Goal: Information Seeking & Learning: Learn about a topic

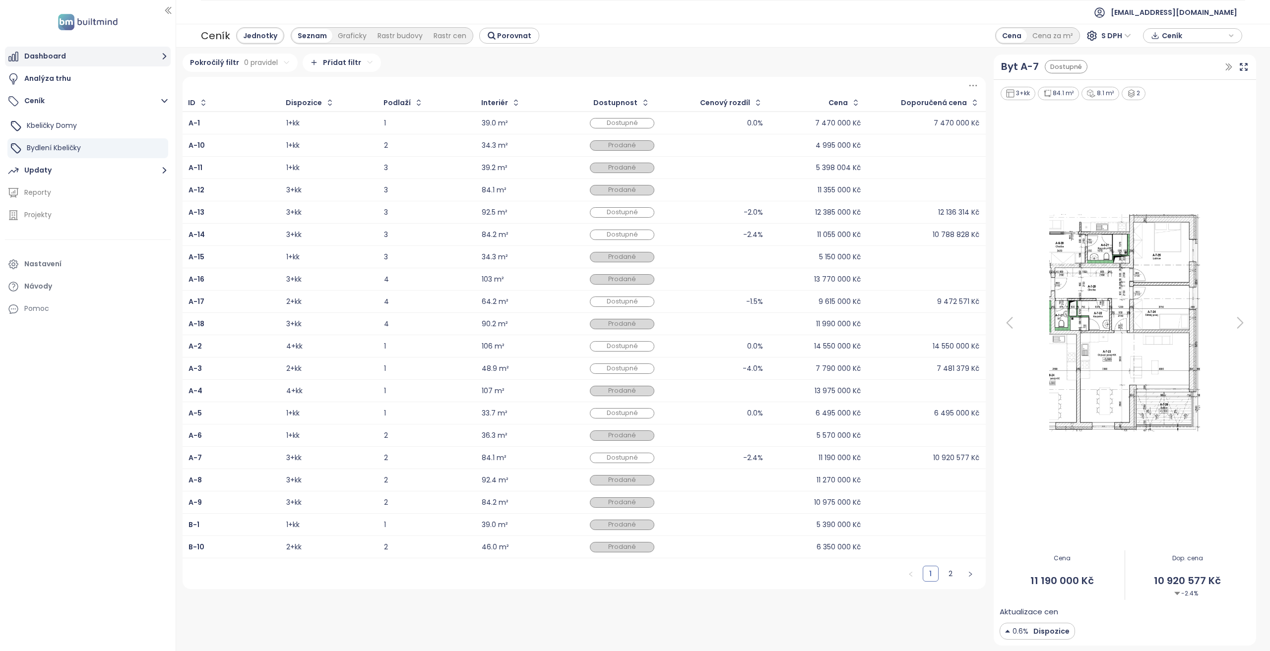
click at [105, 58] on button "Dashboard" at bounding box center [88, 57] width 166 height 20
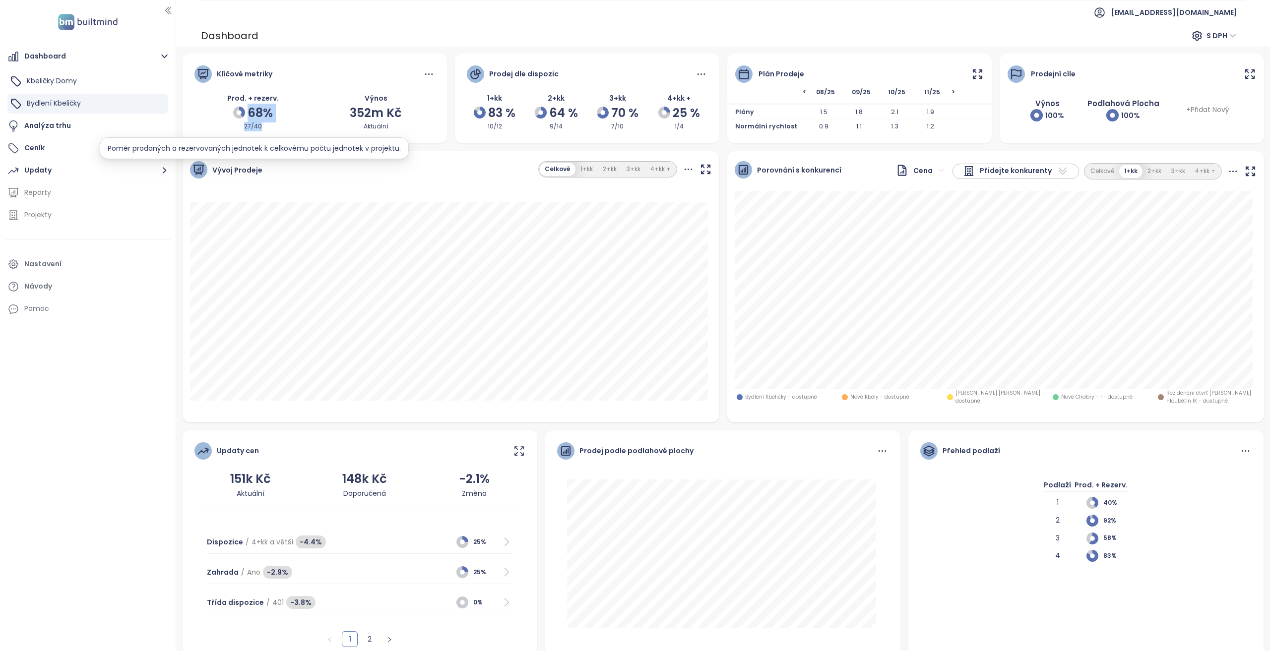
drag, startPoint x: 247, startPoint y: 136, endPoint x: 207, endPoint y: 106, distance: 50.2
click at [207, 106] on div "Klíčové metriky Prod. + rezerv. 68% 27/40 Výnos 352m Kč Aktuální" at bounding box center [315, 99] width 264 height 90
click at [1178, 6] on span "[EMAIL_ADDRESS][DOMAIN_NAME]" at bounding box center [1174, 12] width 127 height 24
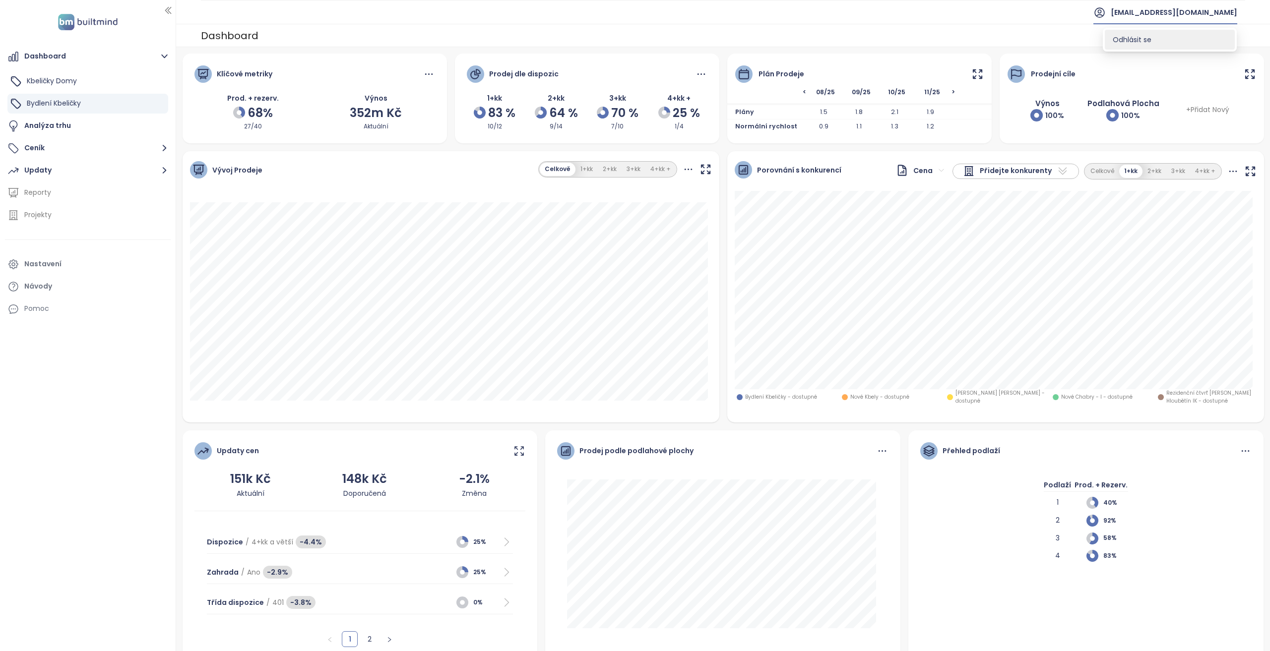
click at [1178, 34] on li "Odhlásit se" at bounding box center [1170, 40] width 130 height 20
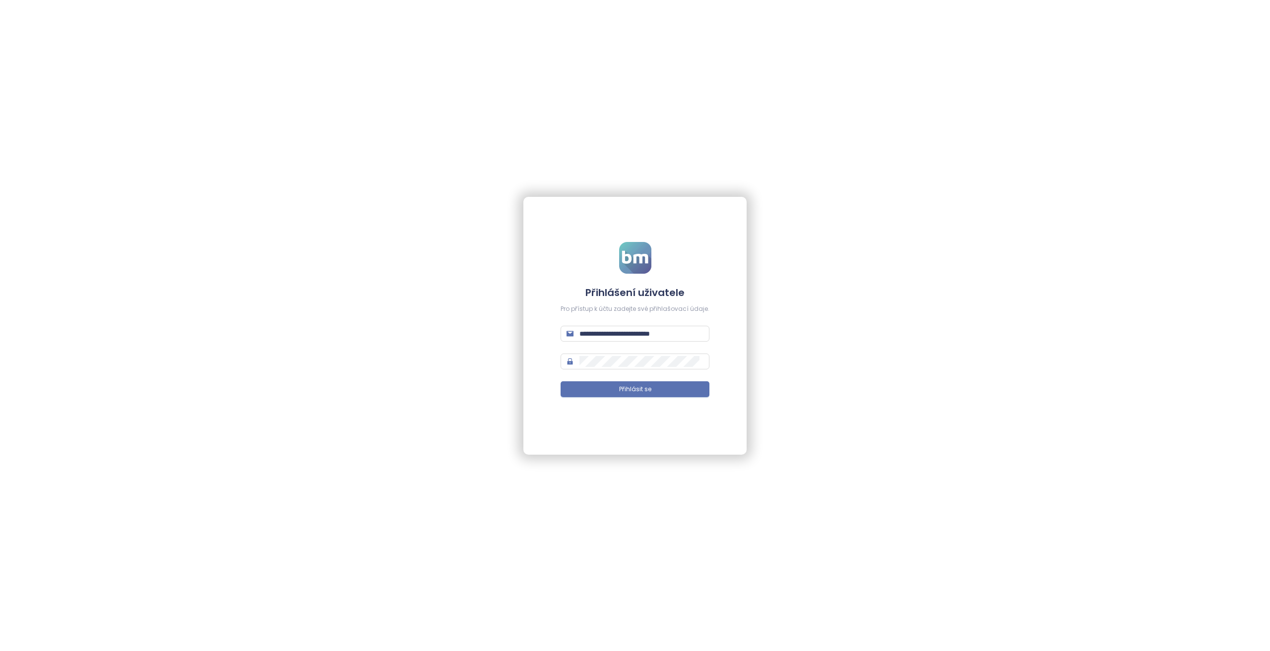
click at [622, 325] on form "**********" at bounding box center [635, 325] width 149 height 167
click at [624, 329] on input "**********" at bounding box center [641, 333] width 124 height 11
type input "**********"
click at [561, 381] on button "Přihlásit se" at bounding box center [635, 389] width 149 height 16
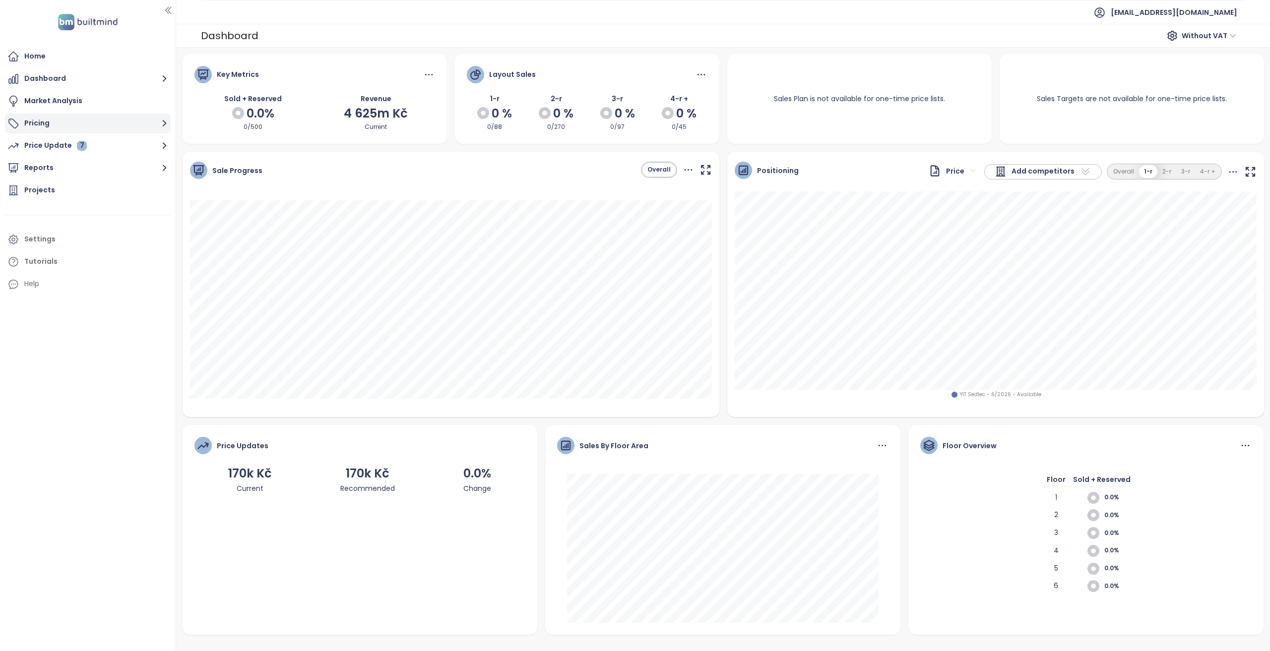
click at [104, 125] on button "Pricing" at bounding box center [88, 124] width 166 height 20
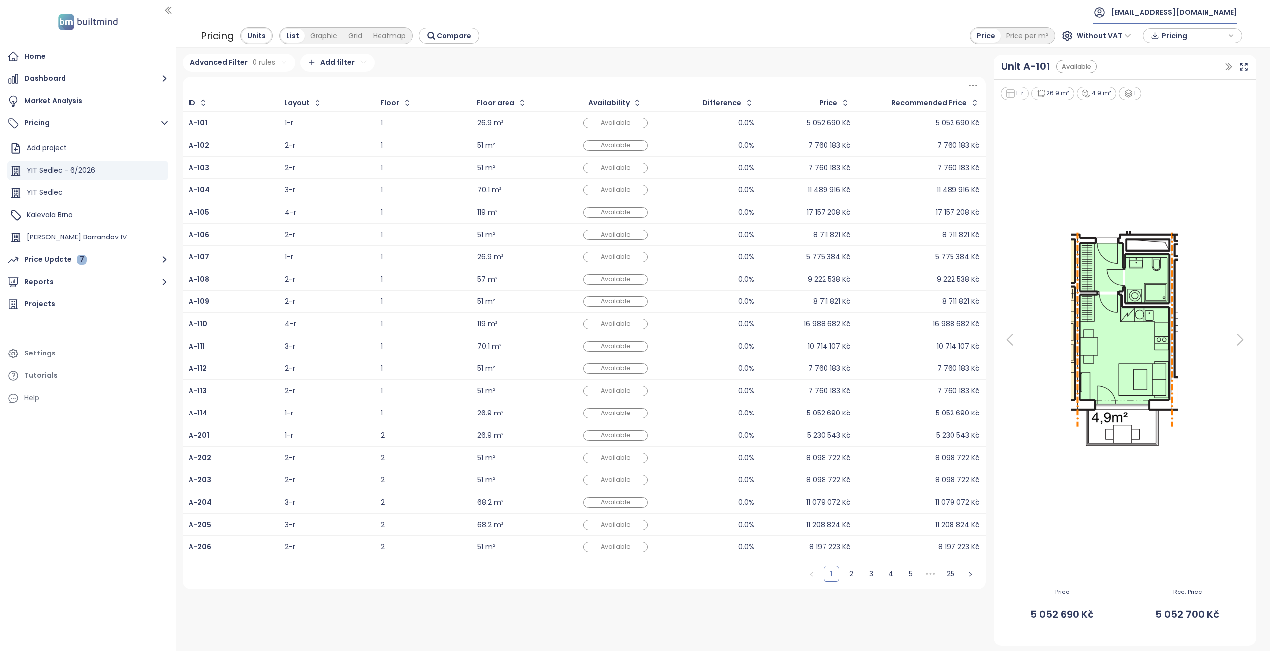
click at [1228, 7] on span "yit@yit.cz" at bounding box center [1174, 12] width 127 height 24
click at [1219, 34] on li "Log out" at bounding box center [1224, 40] width 75 height 20
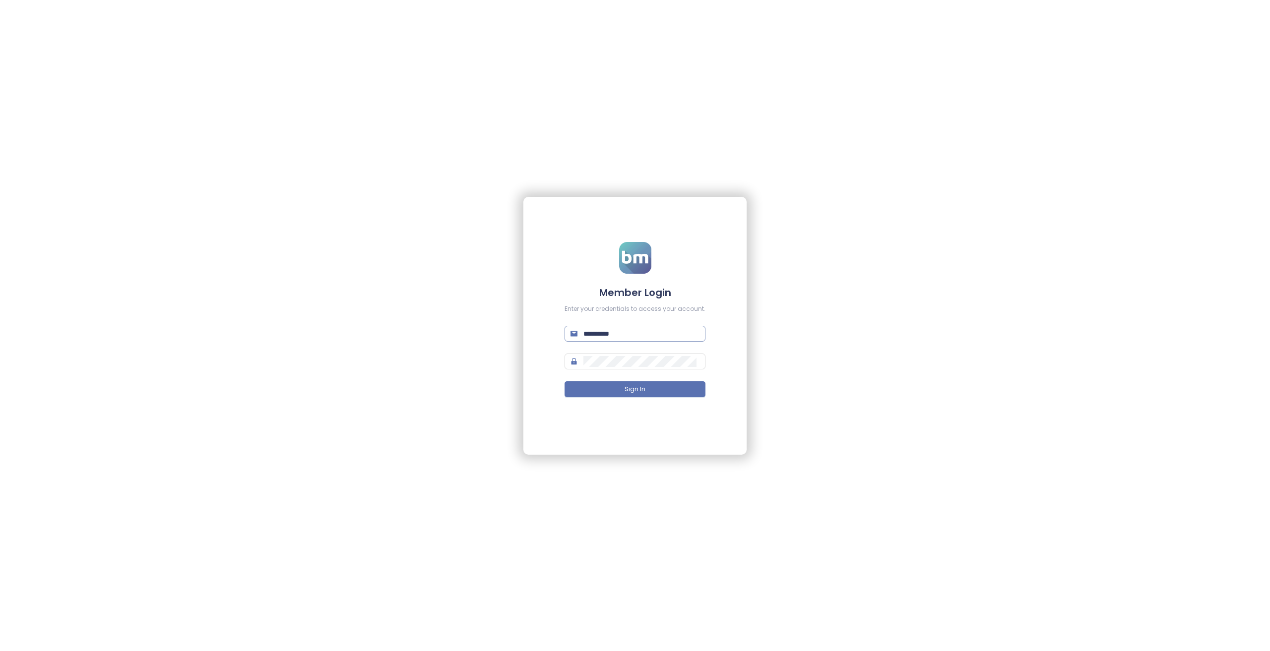
click at [626, 337] on input "**********" at bounding box center [641, 333] width 116 height 11
click at [626, 335] on input "**********" at bounding box center [641, 333] width 116 height 11
type input "**********"
click at [565, 381] on button "Sign In" at bounding box center [635, 389] width 141 height 16
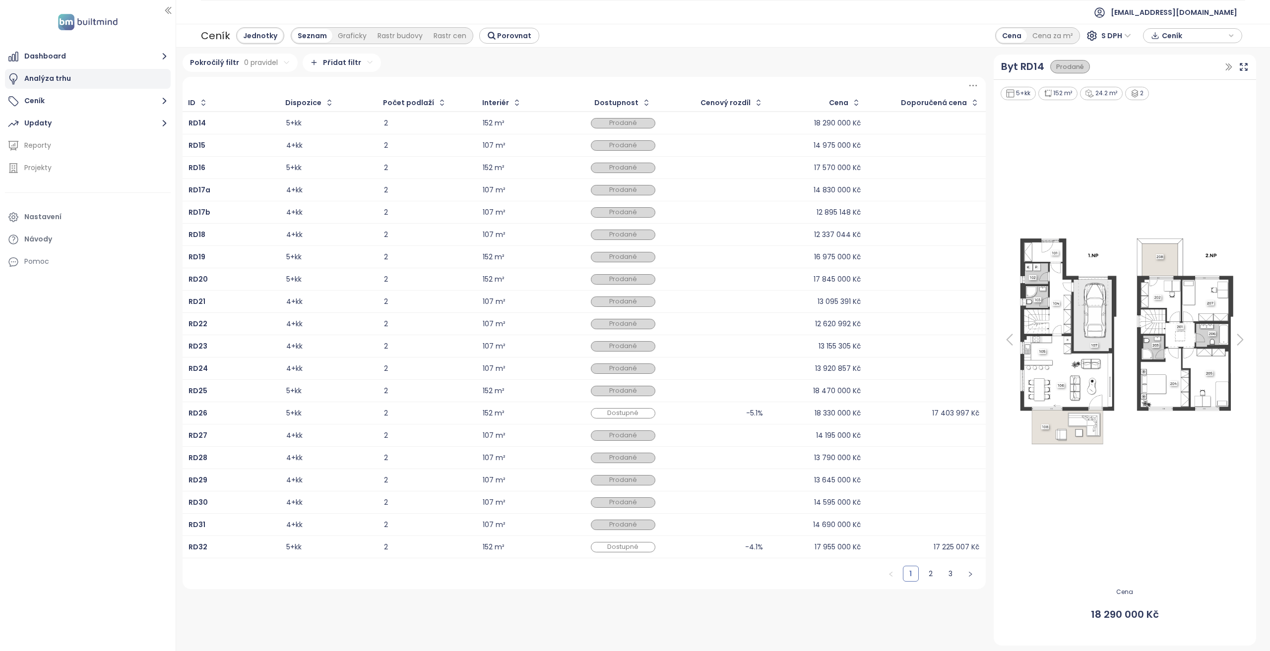
click at [116, 81] on div "Analýza trhu" at bounding box center [88, 79] width 166 height 20
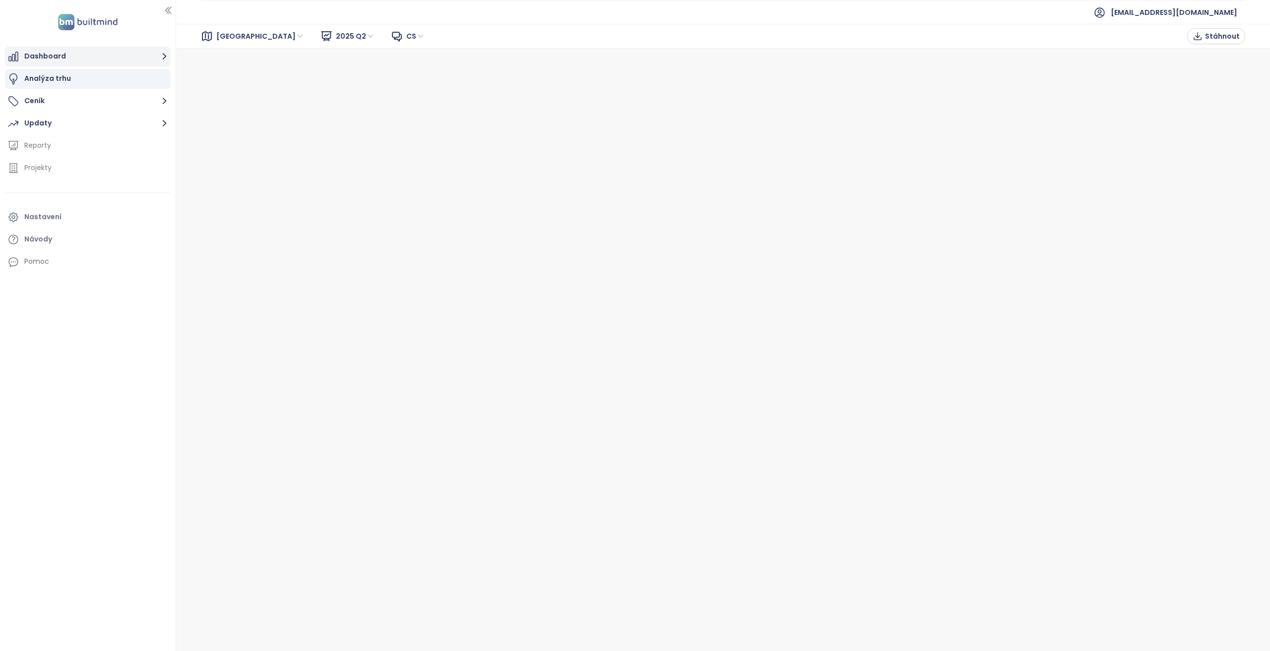
click at [109, 58] on button "Dashboard" at bounding box center [88, 57] width 166 height 20
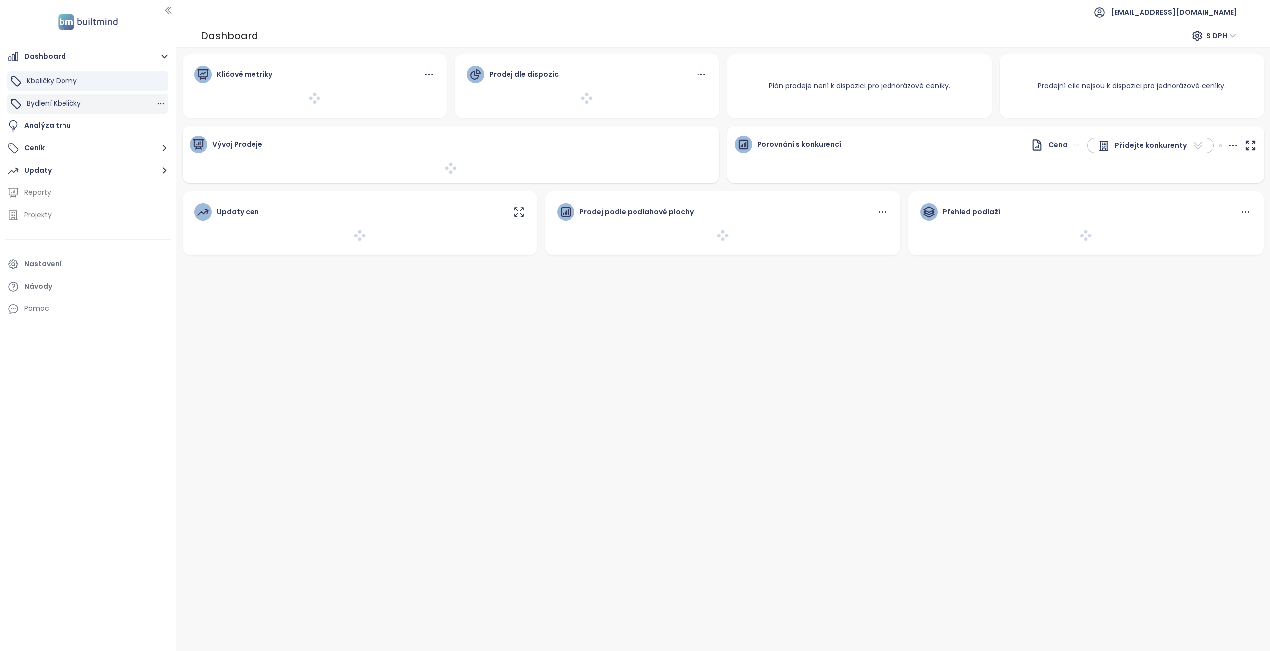
click at [103, 105] on div "Bydlení Kbeličky" at bounding box center [87, 104] width 161 height 20
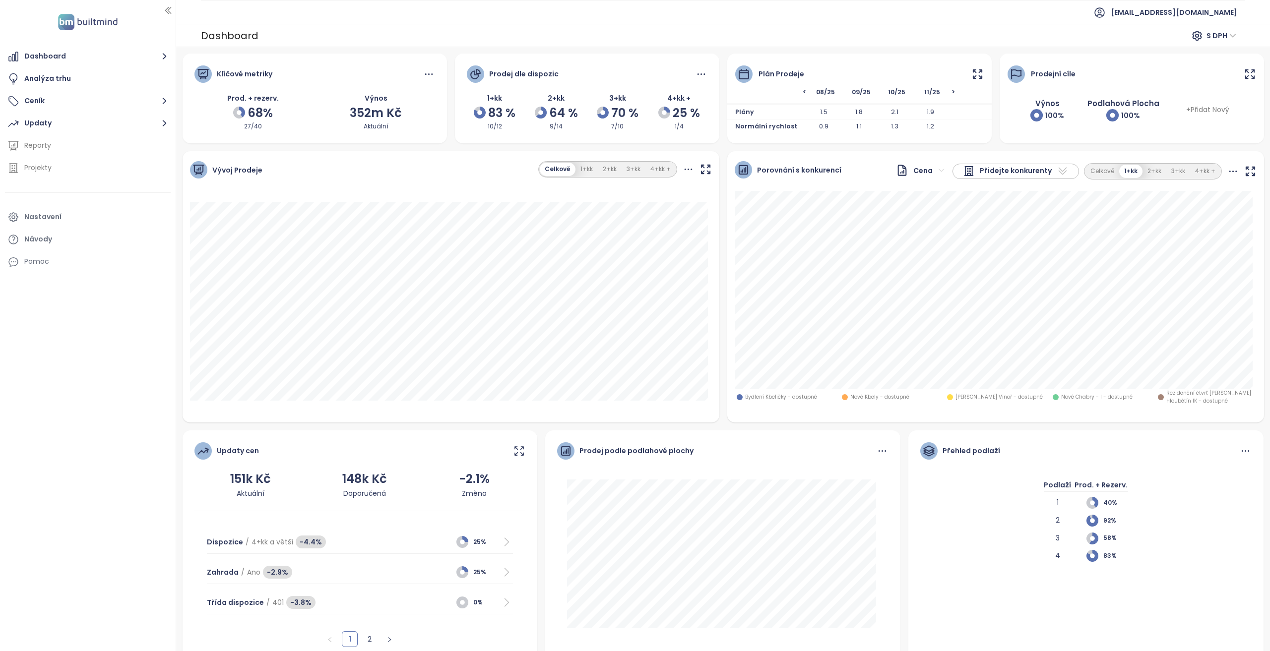
click at [690, 170] on icon at bounding box center [688, 169] width 12 height 12
click at [715, 194] on div "Zahrnout rezervace" at bounding box center [684, 192] width 81 height 11
click at [578, 167] on button "1+kk" at bounding box center [586, 169] width 22 height 13
click at [609, 170] on button "2+kk" at bounding box center [610, 169] width 24 height 13
click at [687, 169] on icon at bounding box center [688, 169] width 12 height 12
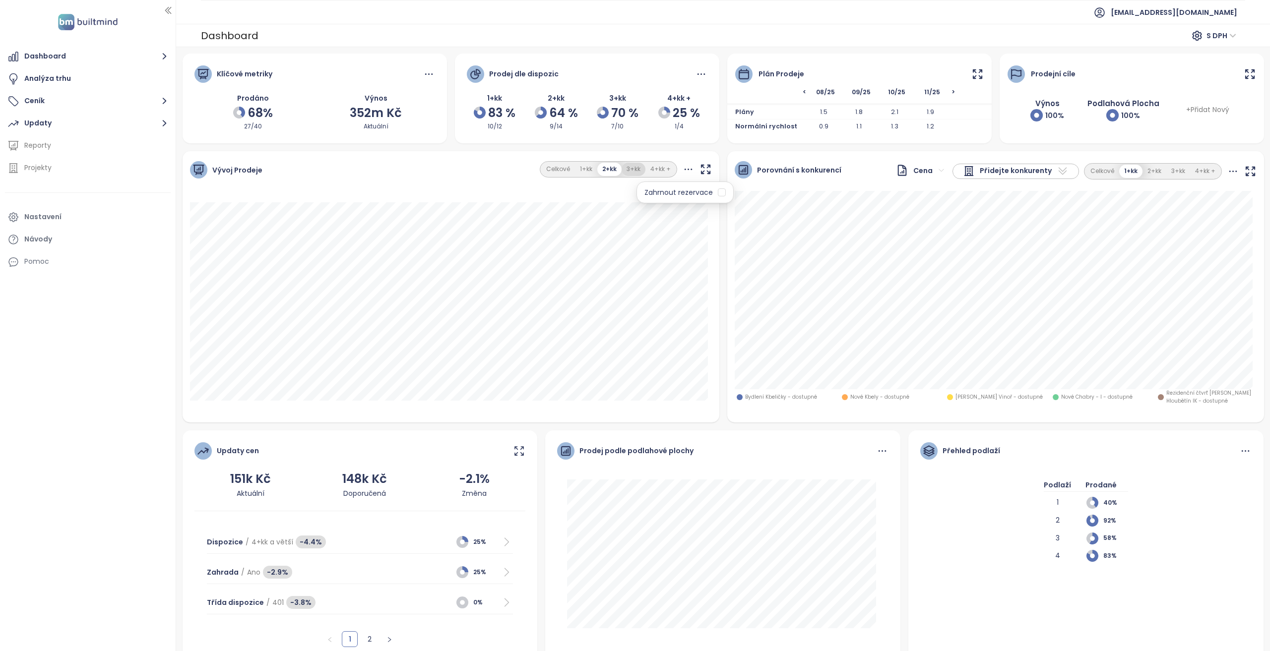
click at [634, 168] on button "3+kk" at bounding box center [634, 169] width 24 height 13
click at [582, 175] on button "1+kk" at bounding box center [585, 169] width 22 height 13
click at [548, 174] on button "Celkově" at bounding box center [558, 169] width 34 height 13
click at [682, 171] on icon at bounding box center [688, 169] width 12 height 12
click at [128, 133] on ul "Dashboard Analýza trhu Ceník Updaty Reporty Projekty Nastavení Návody Pomoc" at bounding box center [88, 159] width 166 height 225
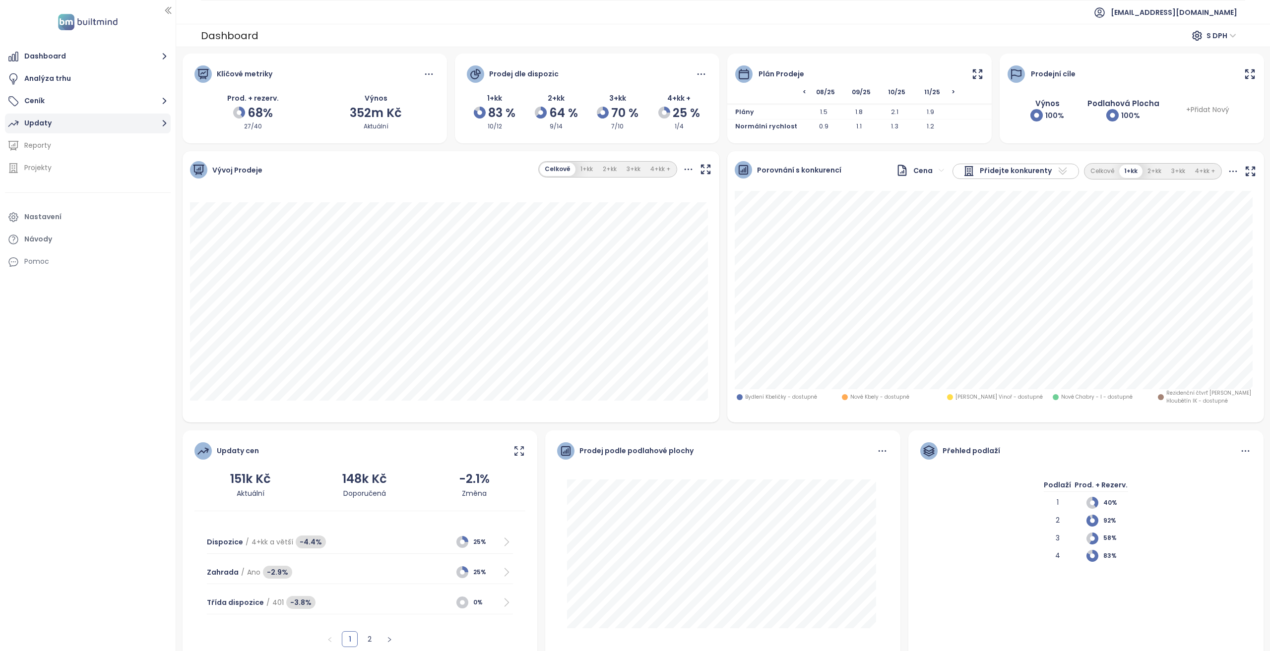
click at [127, 128] on button "Updaty" at bounding box center [88, 124] width 166 height 20
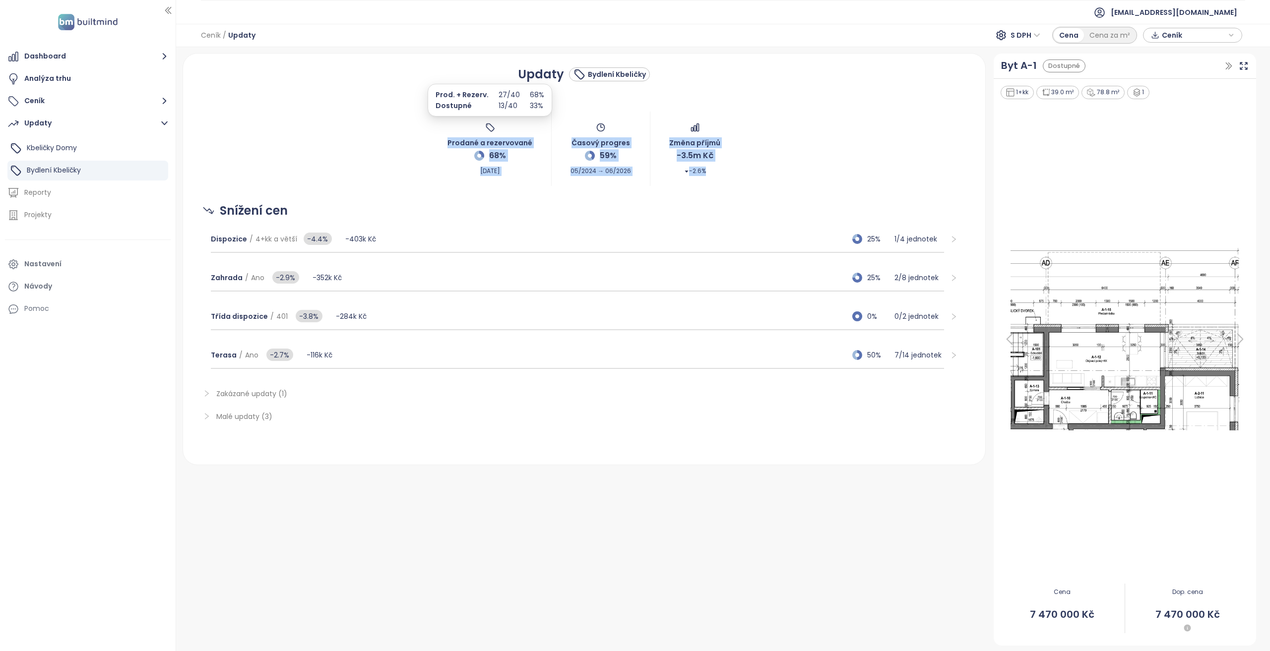
drag, startPoint x: 702, startPoint y: 168, endPoint x: 444, endPoint y: 138, distance: 260.2
click at [445, 136] on div "Prodané a rezervované 68% Aug 19, 2025 Časový progres 59% 05/2024 → 06/2026 Změ…" at bounding box center [584, 149] width 778 height 74
click at [442, 145] on div "Prodané a rezervované 68% Aug 19, 2025 Časový progres 59% 05/2024 → 06/2026 Změ…" at bounding box center [584, 149] width 778 height 74
drag, startPoint x: 716, startPoint y: 177, endPoint x: 445, endPoint y: 145, distance: 273.7
click at [445, 145] on div "Prodané a rezervované 68% Aug 19, 2025 Časový progres 59% 05/2024 → 06/2026 Změ…" at bounding box center [584, 149] width 778 height 74
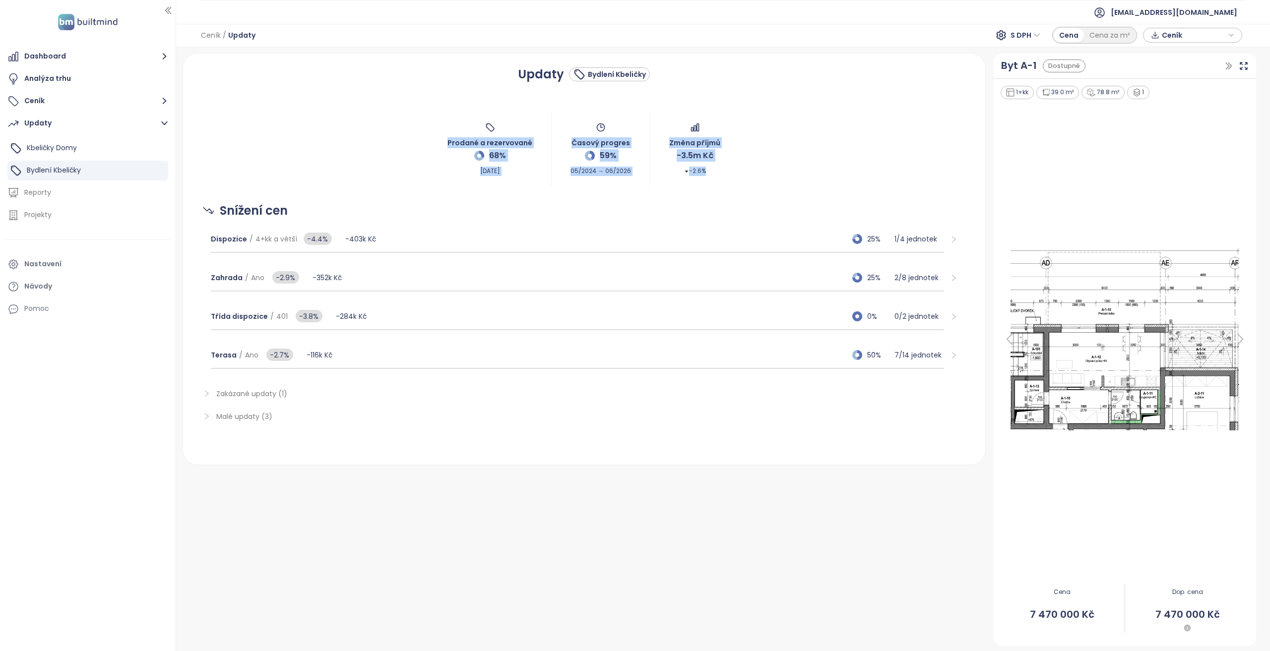
click at [444, 139] on div "Prodané a rezervované 68% Aug 19, 2025 Časový progres 59% 05/2024 → 06/2026 Změ…" at bounding box center [584, 149] width 778 height 74
drag, startPoint x: 443, startPoint y: 141, endPoint x: 698, endPoint y: 185, distance: 258.2
click at [698, 185] on div "Prodané a rezervované 68% Aug 19, 2025 Časový progres 59% 05/2024 → 06/2026 Změ…" at bounding box center [584, 149] width 778 height 74
click at [704, 172] on div "Změna příjmů -3.5m Kč -2.6%" at bounding box center [694, 150] width 51 height 54
drag, startPoint x: 708, startPoint y: 172, endPoint x: 442, endPoint y: 147, distance: 267.6
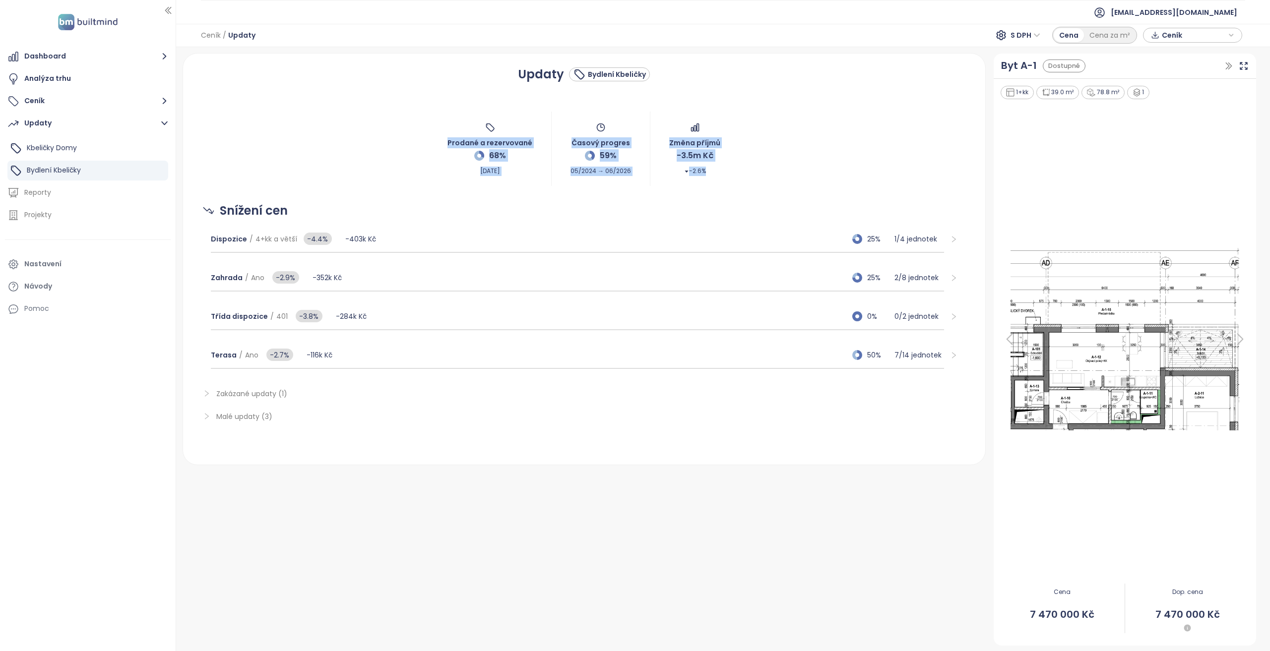
click at [442, 147] on div "Prodané a rezervované 68% Aug 19, 2025 Časový progres 59% 05/2024 → 06/2026 Změ…" at bounding box center [584, 149] width 778 height 74
click at [61, 122] on button "Updaty" at bounding box center [88, 124] width 166 height 20
click at [61, 102] on button "Ceník" at bounding box center [88, 101] width 166 height 20
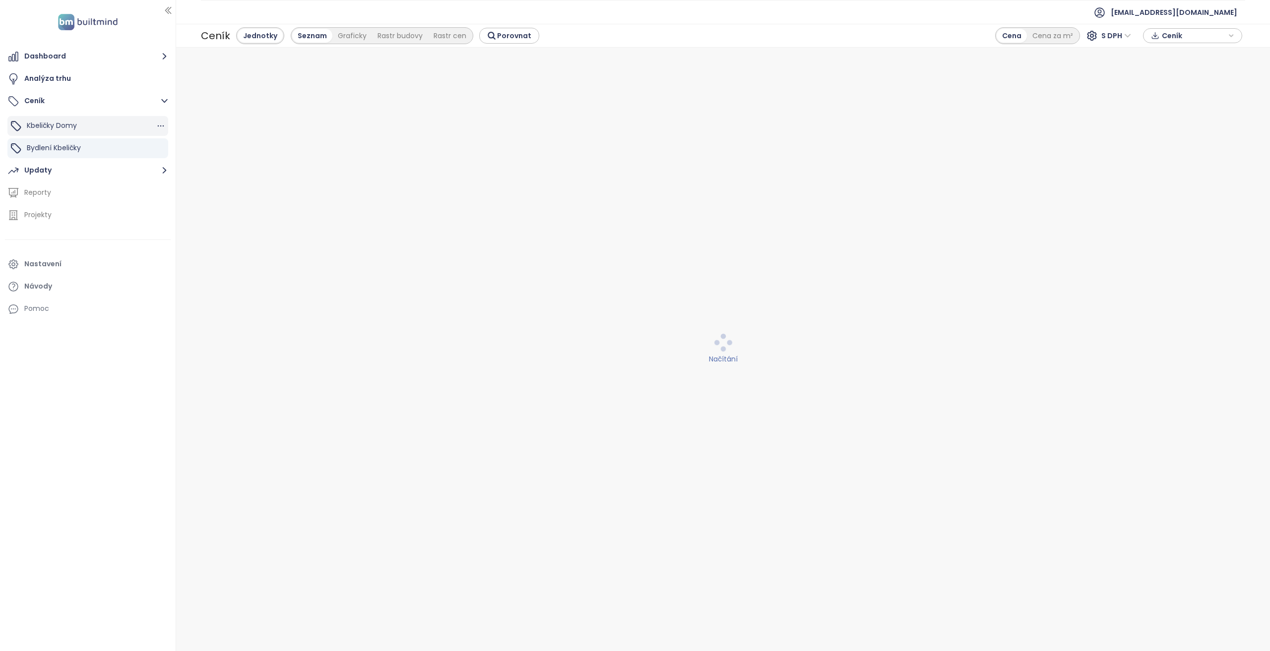
click at [103, 129] on div "Kbeličky Domy" at bounding box center [87, 126] width 161 height 20
click at [109, 150] on div "Bydlení Kbeličky" at bounding box center [87, 148] width 161 height 20
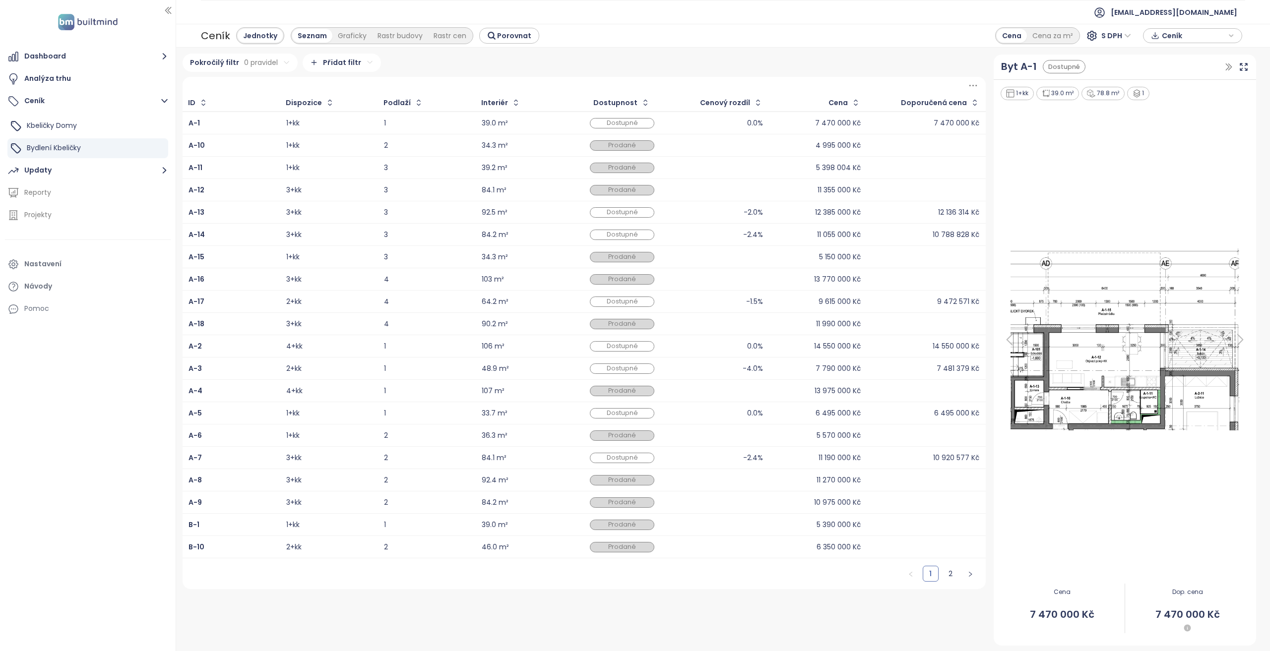
click at [105, 137] on ul "Kbeličky Domy Bydlení Kbeličky" at bounding box center [87, 137] width 161 height 42
click at [102, 126] on div "Kbeličky Domy" at bounding box center [87, 126] width 161 height 20
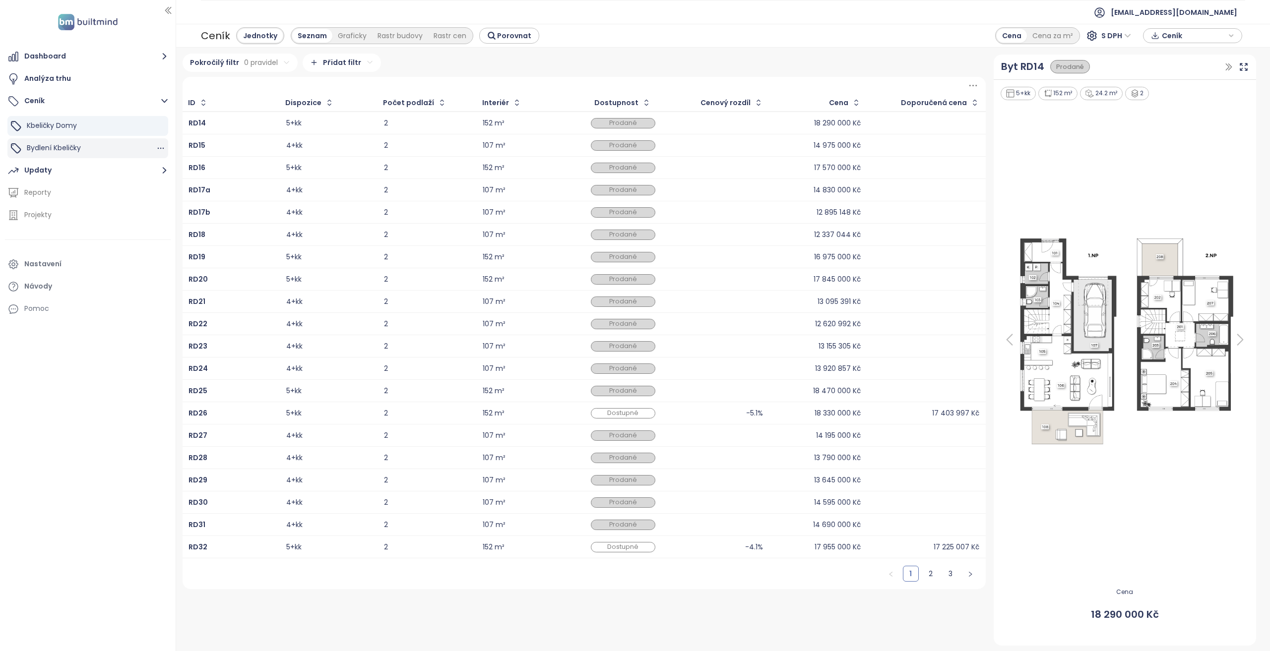
click at [106, 149] on div "Bydlení Kbeličky" at bounding box center [87, 148] width 161 height 20
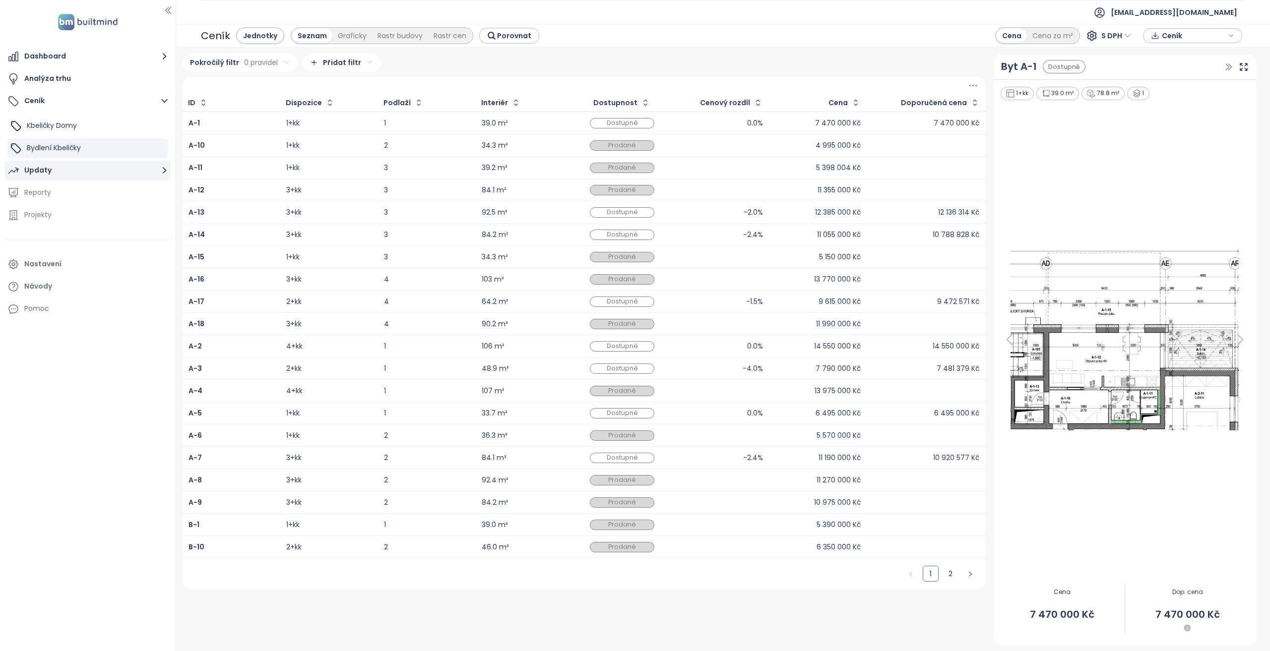
click at [109, 167] on button "Updaty" at bounding box center [88, 171] width 166 height 20
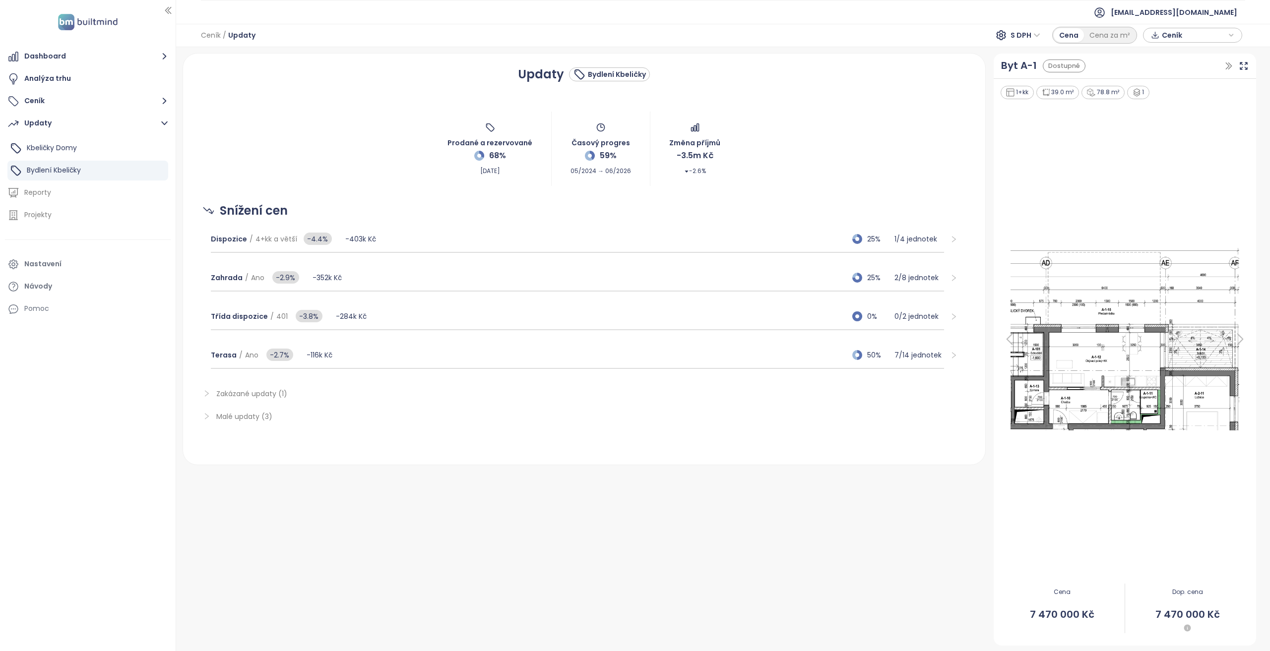
click at [260, 395] on span "Zakázané updaty (1)" at bounding box center [251, 394] width 71 height 10
click at [261, 422] on span "Malé updaty (3)" at bounding box center [590, 416] width 749 height 11
drag, startPoint x: 627, startPoint y: 173, endPoint x: 509, endPoint y: 148, distance: 120.6
click at [554, 141] on div "Prodané a rezervované 68% Aug 19, 2025 Časový progres 59% 05/2024 → 06/2026 Změ…" at bounding box center [584, 149] width 778 height 74
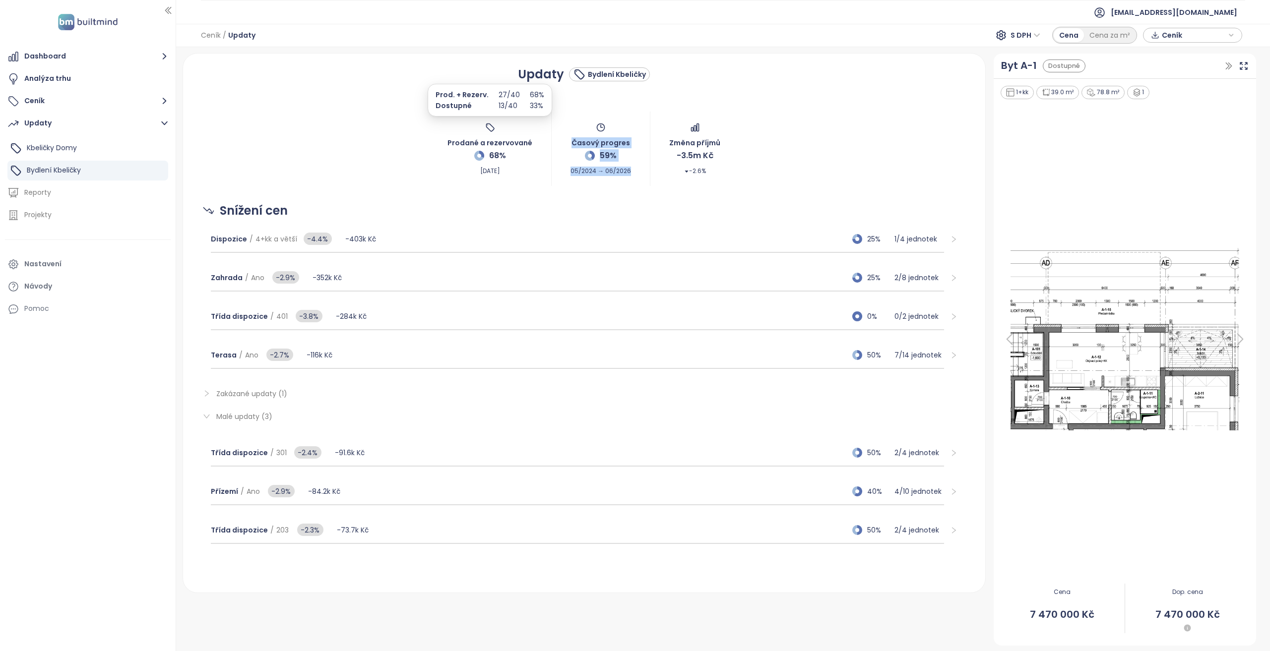
drag, startPoint x: 443, startPoint y: 142, endPoint x: 514, endPoint y: 171, distance: 77.7
click at [514, 171] on div "Prodané a rezervované 68% Aug 19, 2025 Časový progres 59% 05/2024 → 06/2026 Změ…" at bounding box center [584, 149] width 778 height 74
click at [514, 171] on div "Prodané a rezervované 68% Aug 19, 2025" at bounding box center [489, 150] width 85 height 54
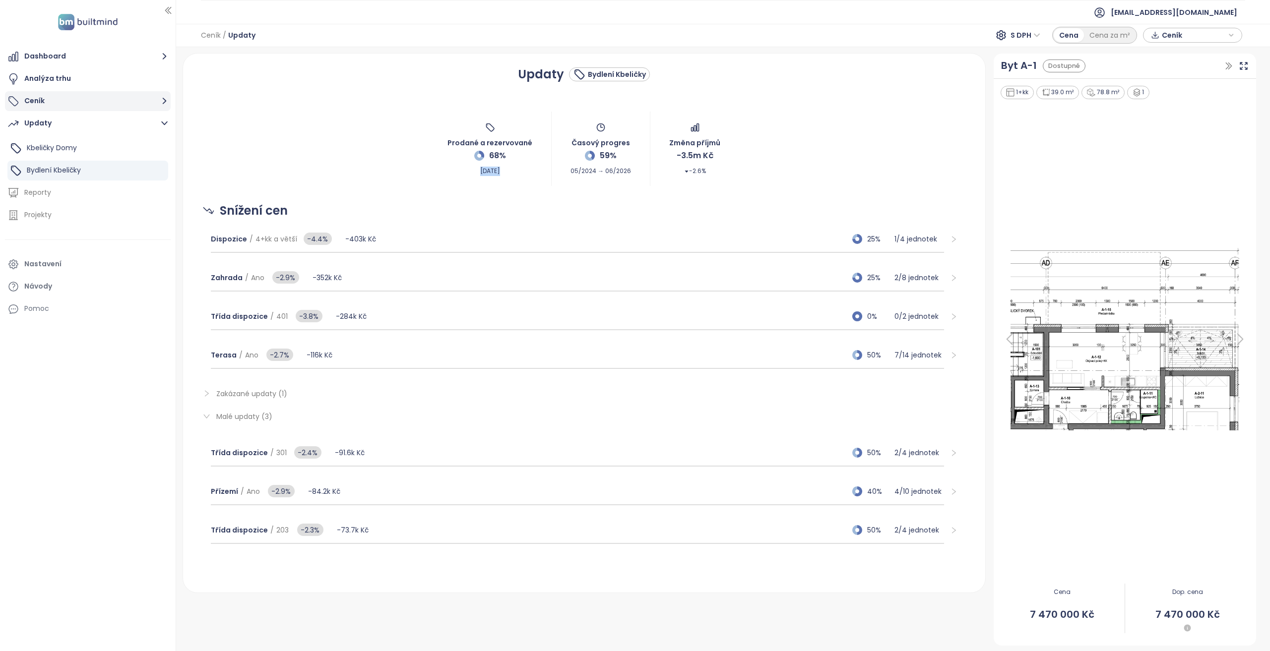
click at [95, 104] on button "Ceník" at bounding box center [88, 101] width 166 height 20
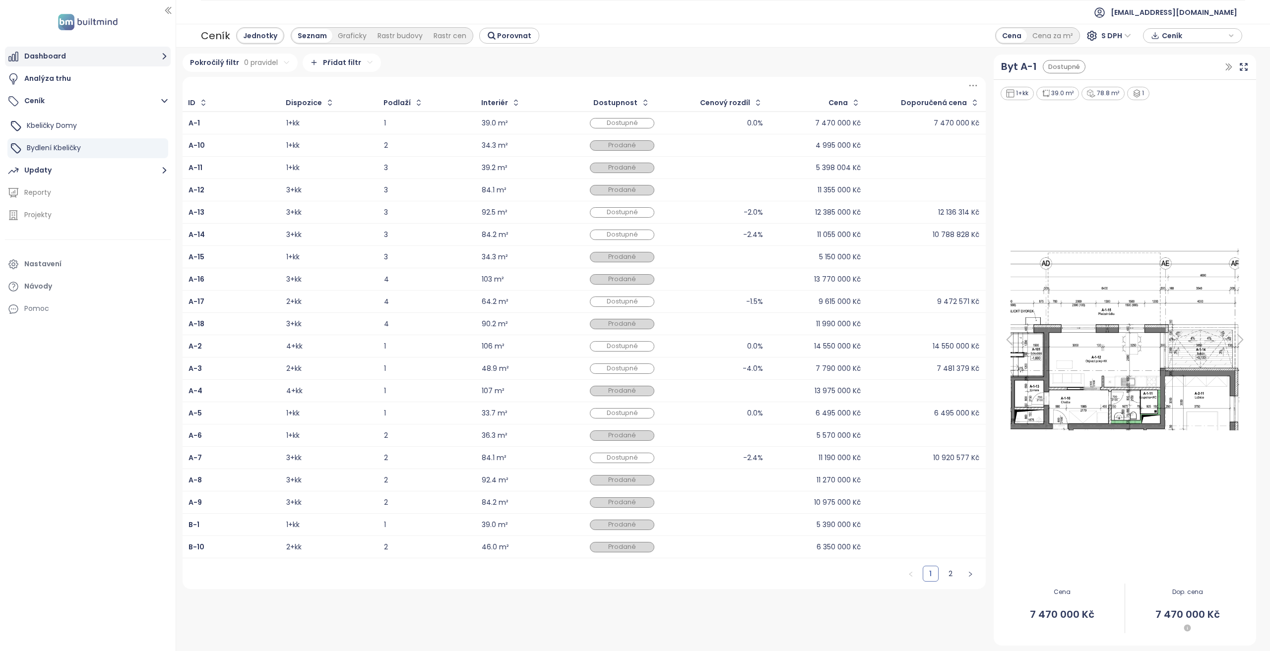
click at [104, 65] on button "Dashboard" at bounding box center [88, 57] width 166 height 20
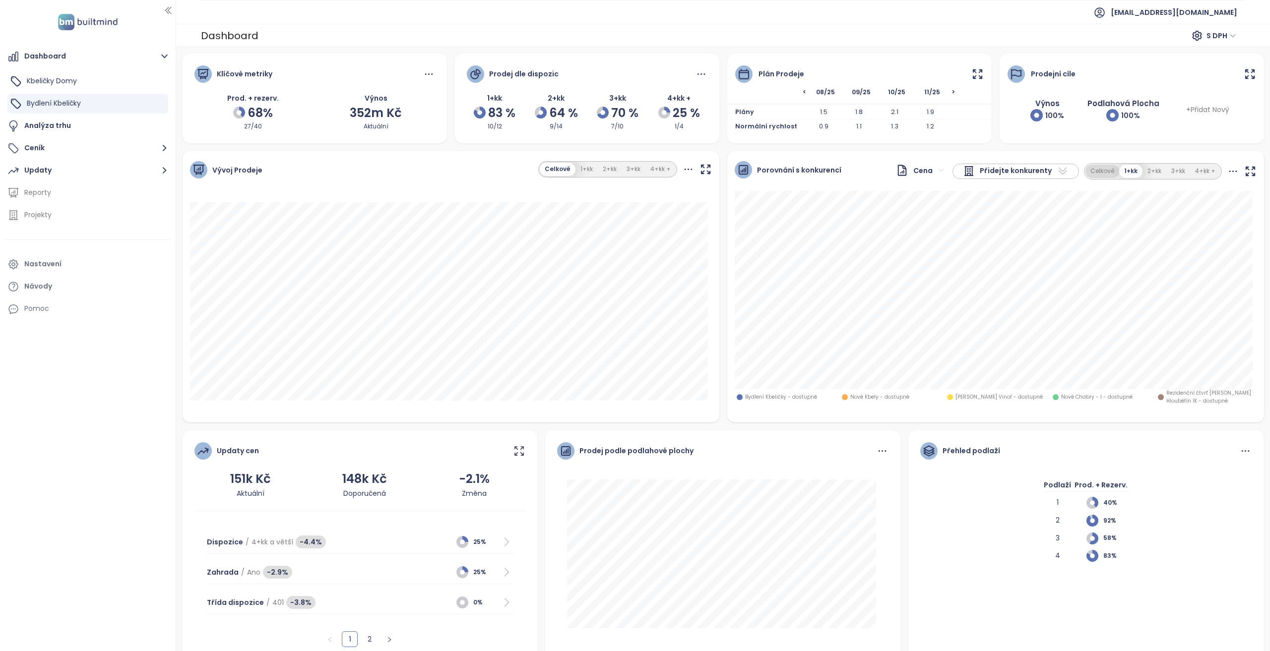
click at [1108, 172] on button "Celkově" at bounding box center [1102, 171] width 34 height 13
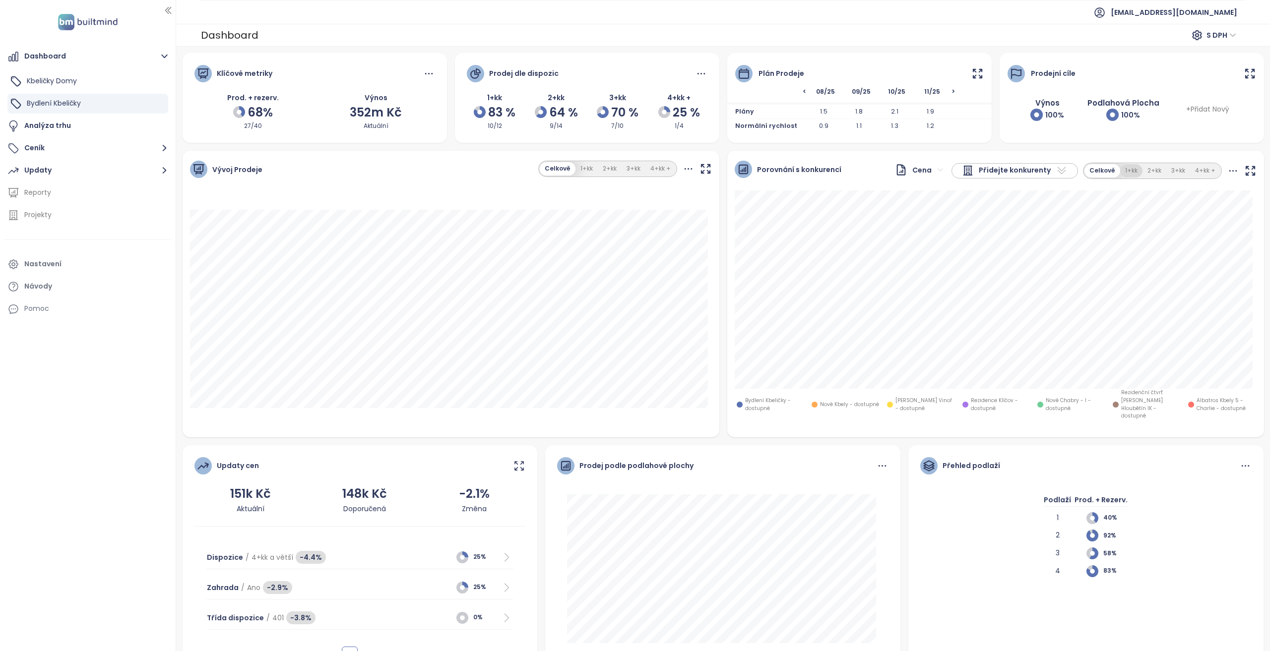
click at [1123, 169] on button "1+kk" at bounding box center [1131, 170] width 22 height 13
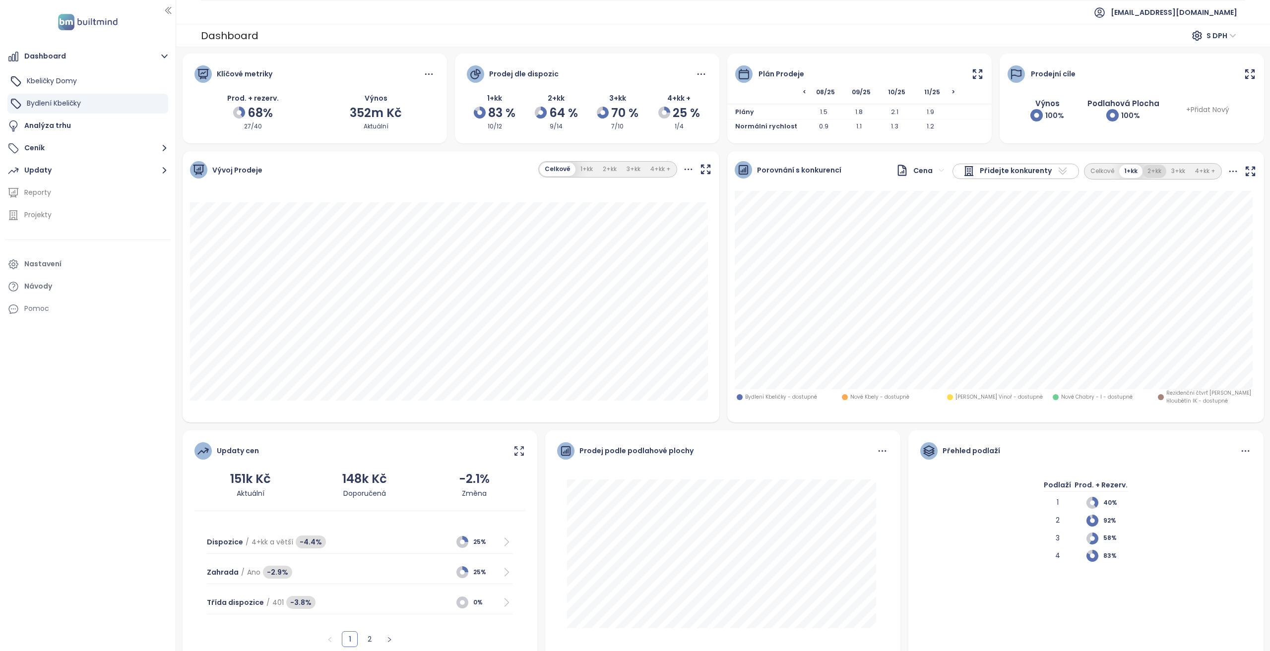
click at [1143, 173] on button "2+kk" at bounding box center [1155, 171] width 24 height 13
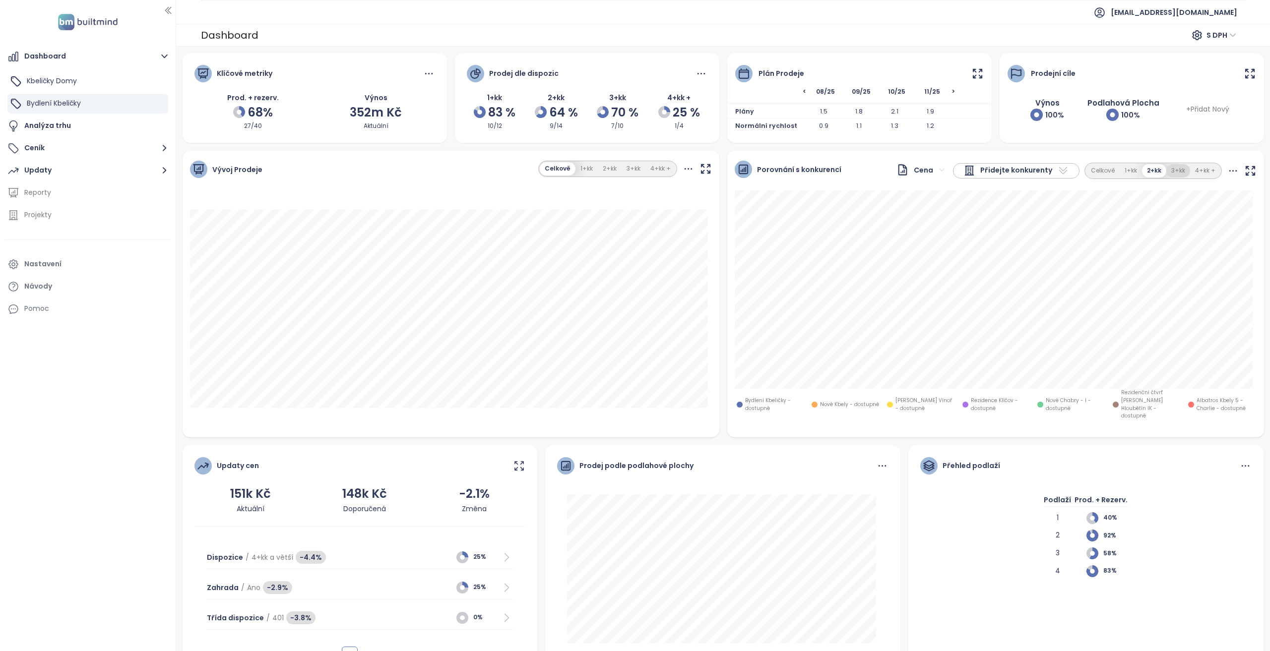
click at [1166, 174] on button "3+kk" at bounding box center [1178, 170] width 24 height 13
click at [1194, 174] on button "4+kk +" at bounding box center [1205, 170] width 30 height 13
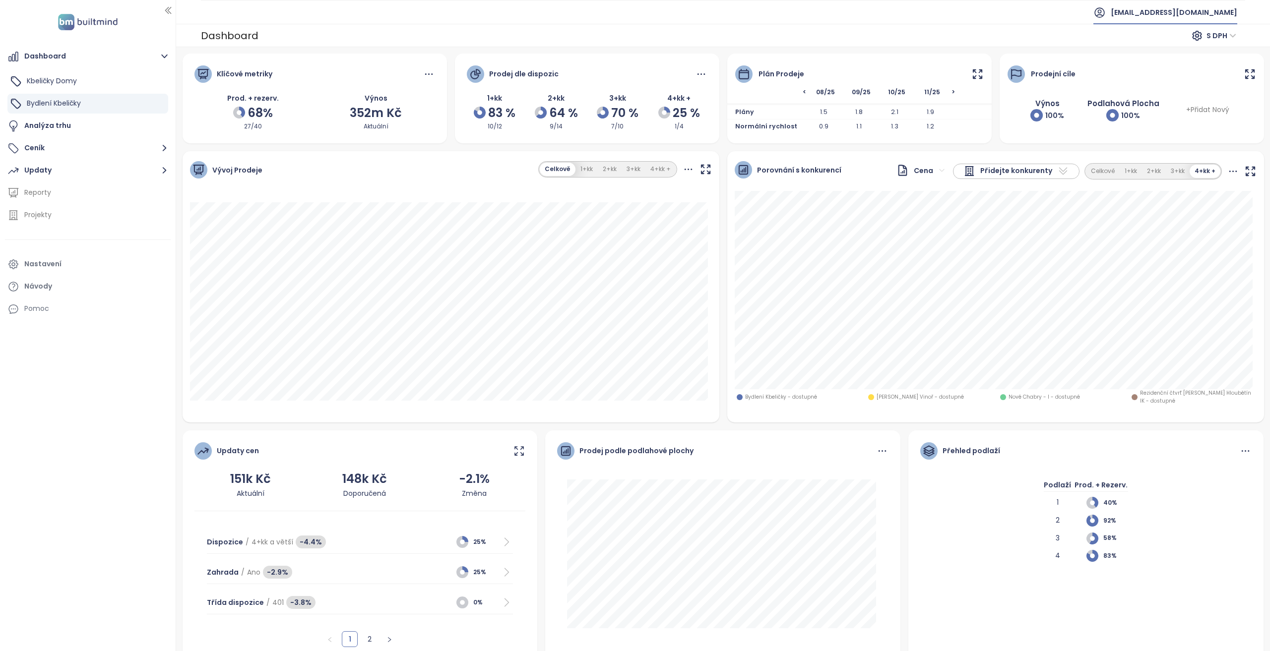
click at [1141, 15] on span "[EMAIL_ADDRESS][DOMAIN_NAME]" at bounding box center [1174, 12] width 127 height 24
click at [1150, 46] on li "Odhlásit se" at bounding box center [1170, 40] width 130 height 20
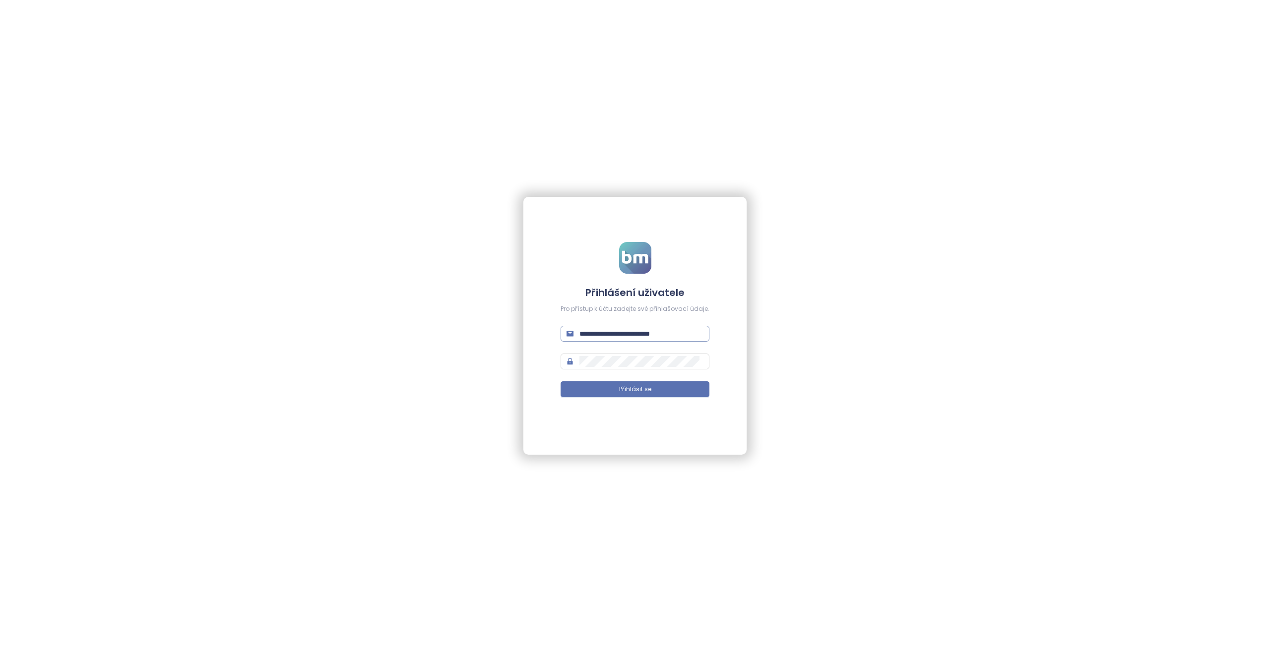
click at [641, 333] on input "**********" at bounding box center [641, 333] width 124 height 11
click at [641, 334] on input "**********" at bounding box center [641, 333] width 124 height 11
type input "**********"
click at [627, 391] on span "Přihlásit se" at bounding box center [635, 389] width 32 height 9
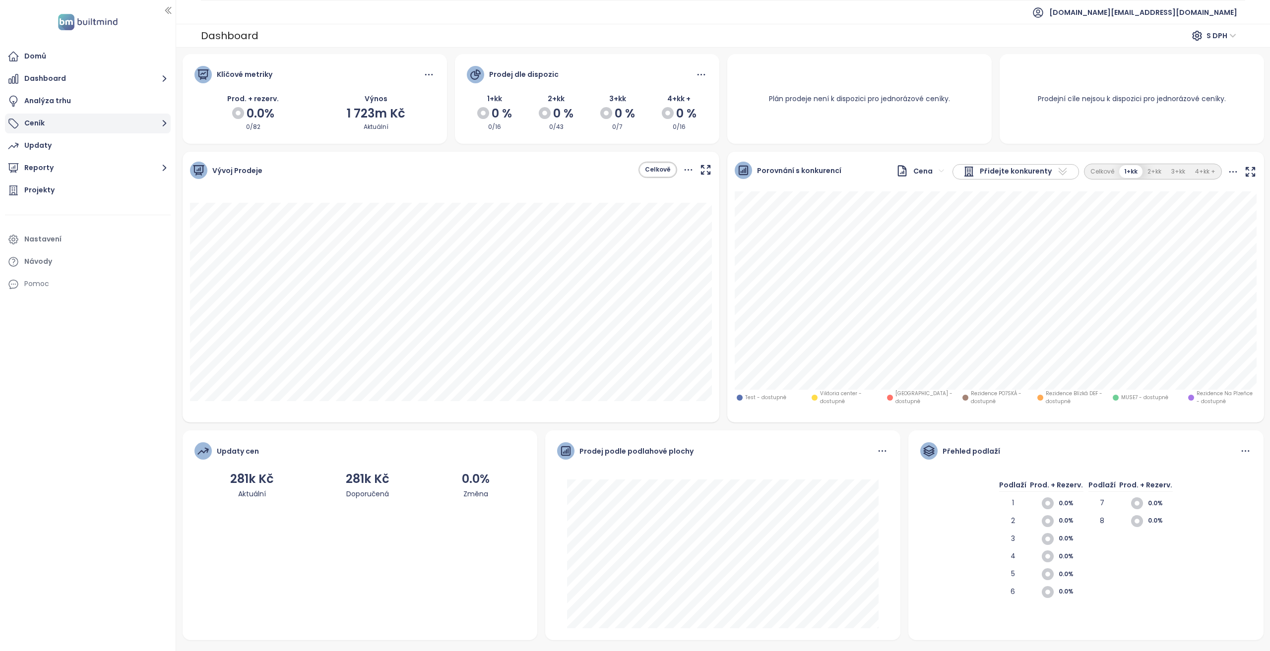
click at [90, 131] on button "Ceník" at bounding box center [88, 124] width 166 height 20
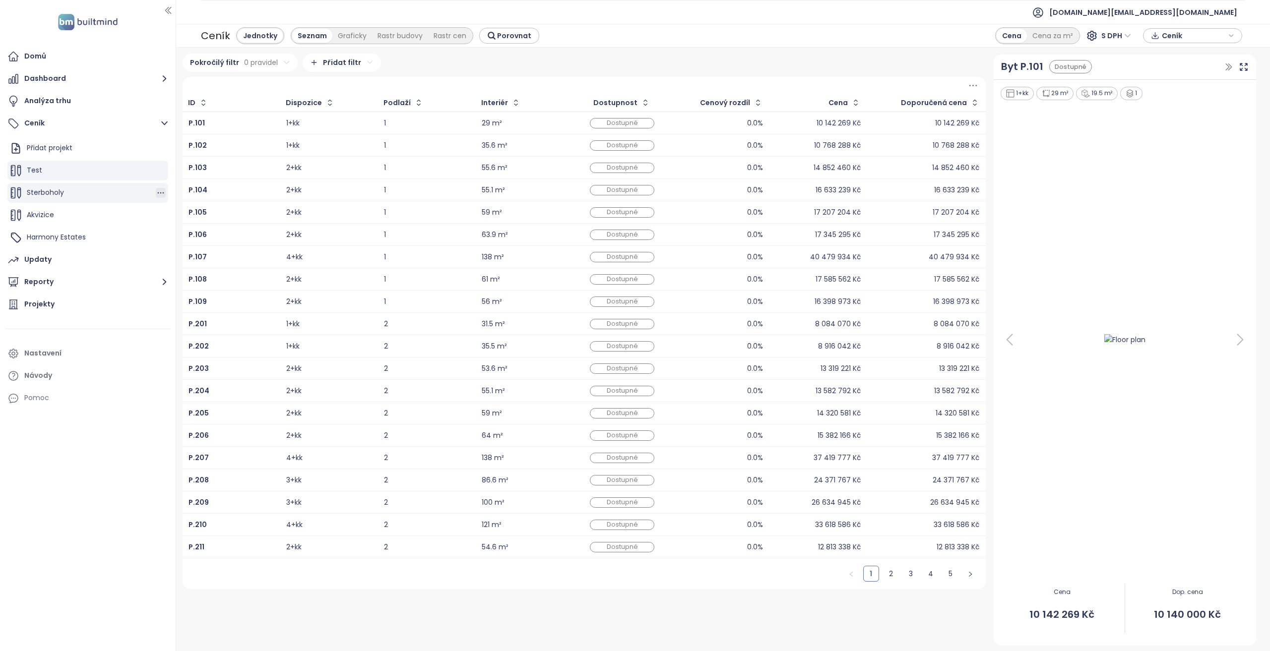
click at [161, 191] on icon "button" at bounding box center [161, 193] width 10 height 10
click at [179, 189] on icon "button" at bounding box center [180, 189] width 7 height 8
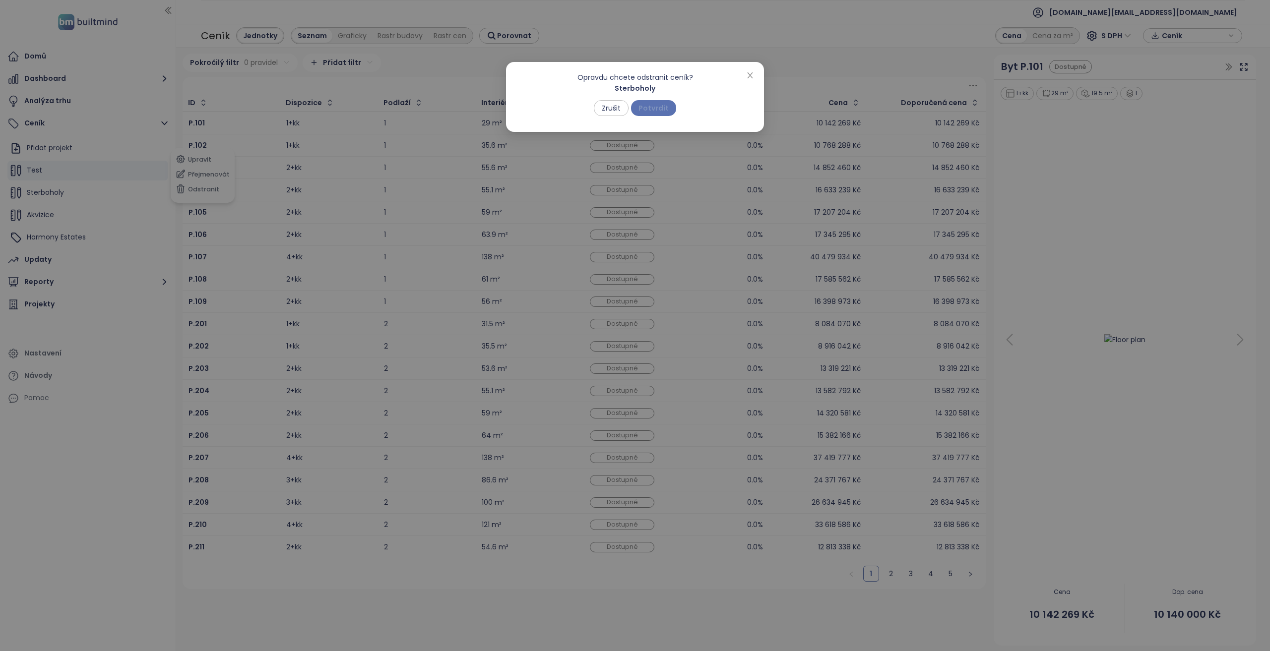
click at [660, 110] on span "Potvrdit" at bounding box center [653, 108] width 30 height 11
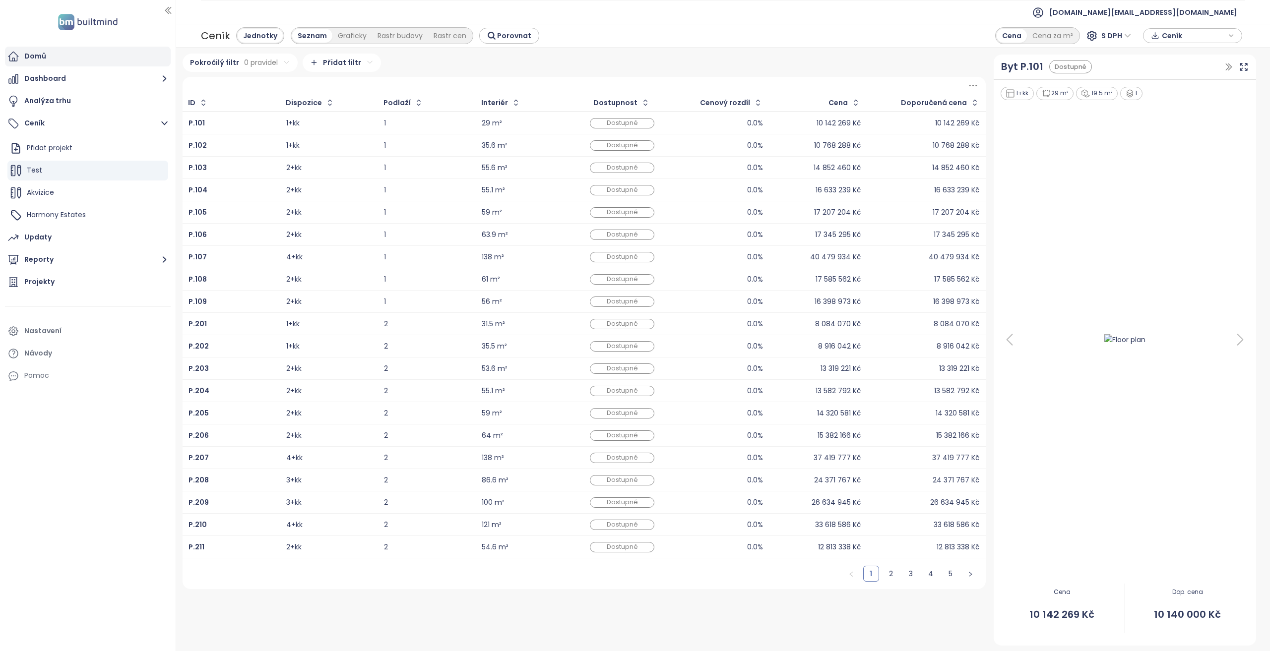
click at [86, 52] on div "Domů" at bounding box center [88, 57] width 166 height 20
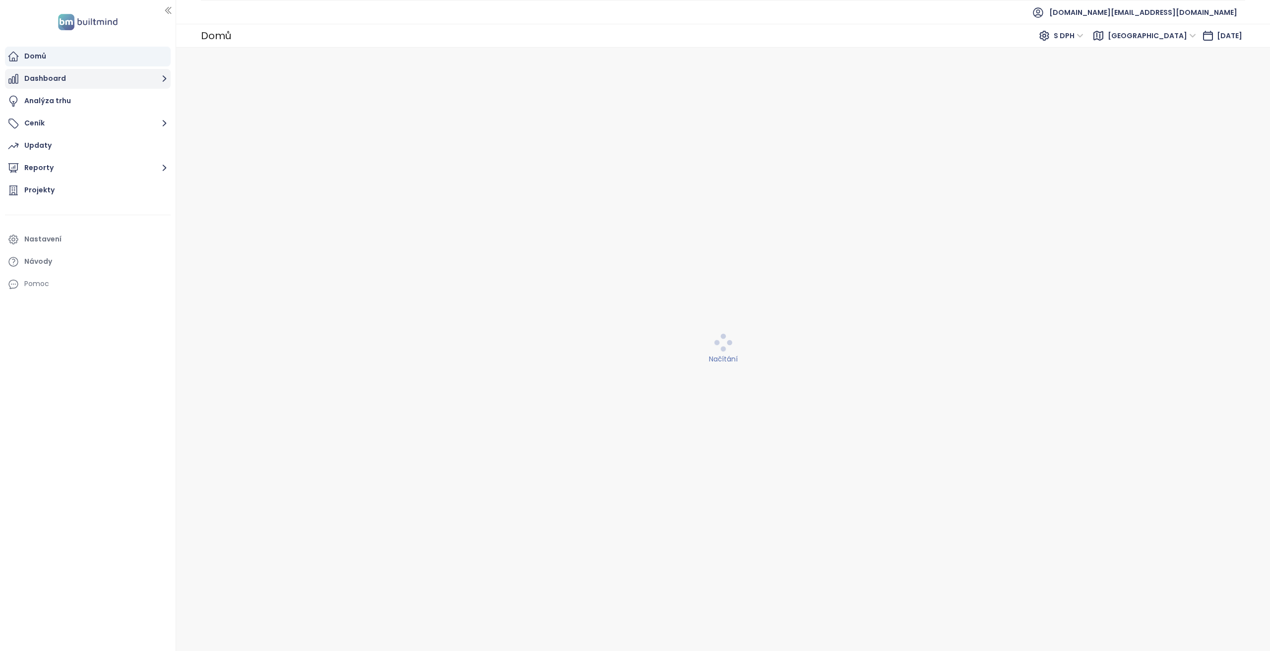
click at [87, 74] on button "Dashboard" at bounding box center [88, 79] width 166 height 20
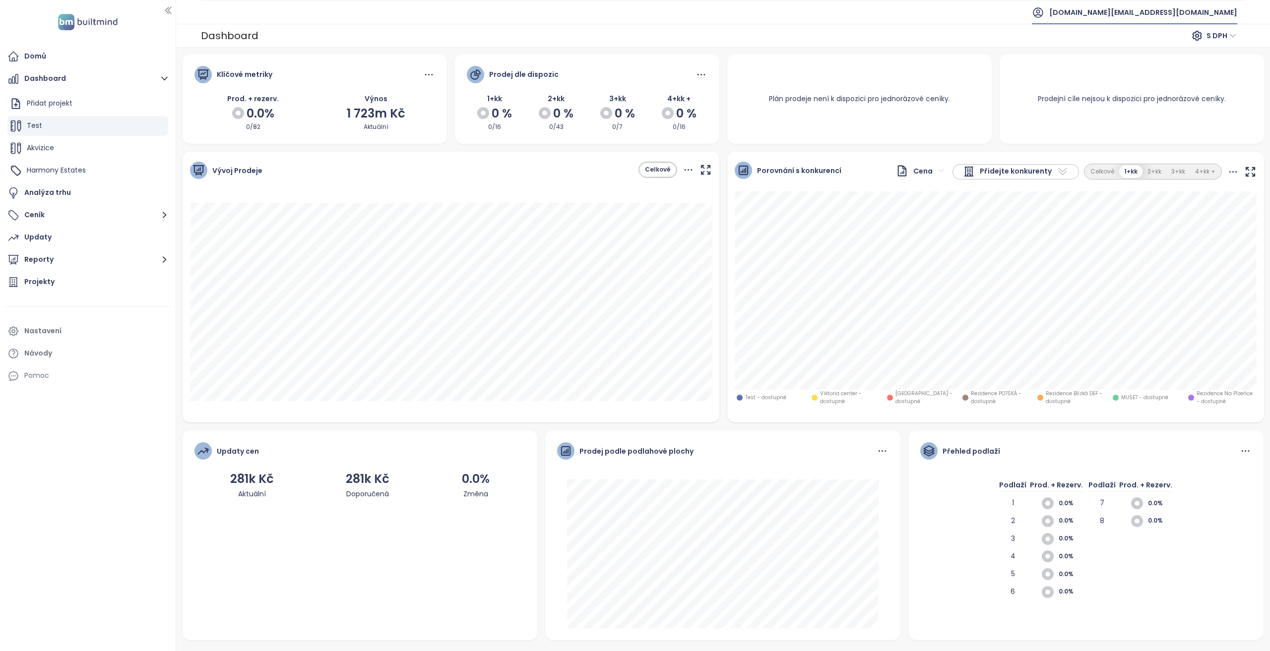
click at [1188, 14] on span "[DOMAIN_NAME][EMAIL_ADDRESS][DOMAIN_NAME]" at bounding box center [1143, 12] width 188 height 24
click at [1180, 39] on li "Odhlásit se" at bounding box center [1177, 40] width 117 height 20
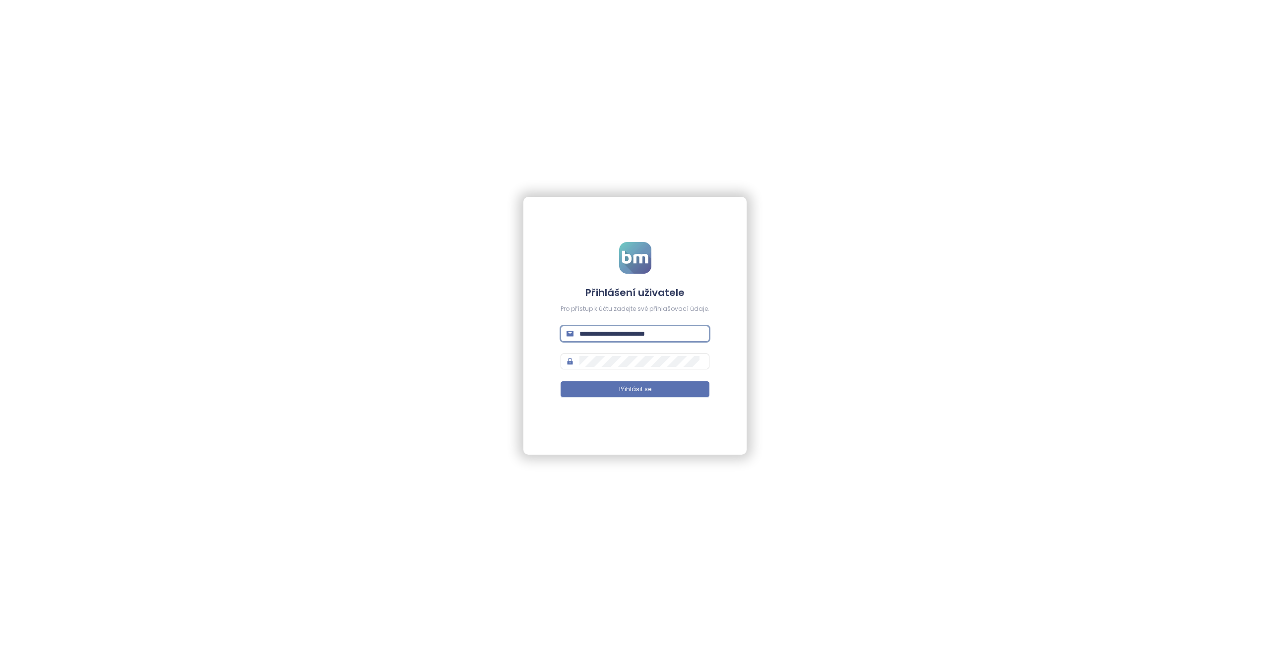
click at [656, 334] on input "**********" at bounding box center [641, 333] width 124 height 11
type input "**********"
click at [561, 381] on button "Přihlásit se" at bounding box center [635, 389] width 149 height 16
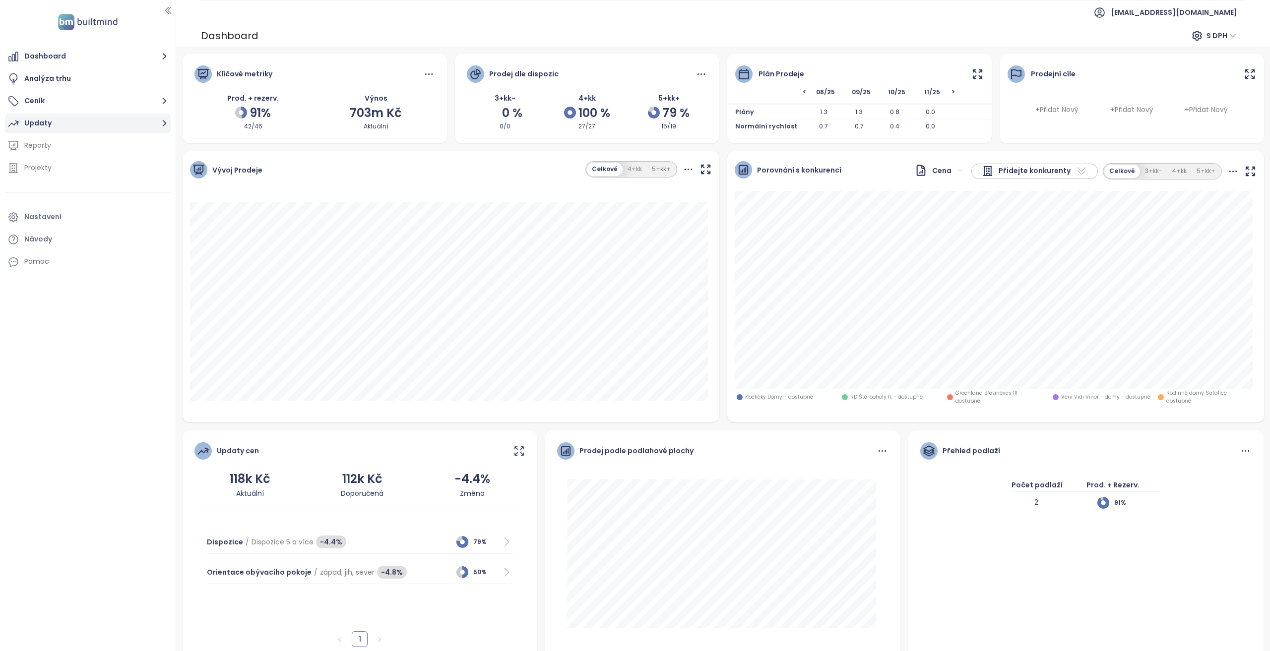
click at [68, 121] on button "Updaty" at bounding box center [88, 124] width 166 height 20
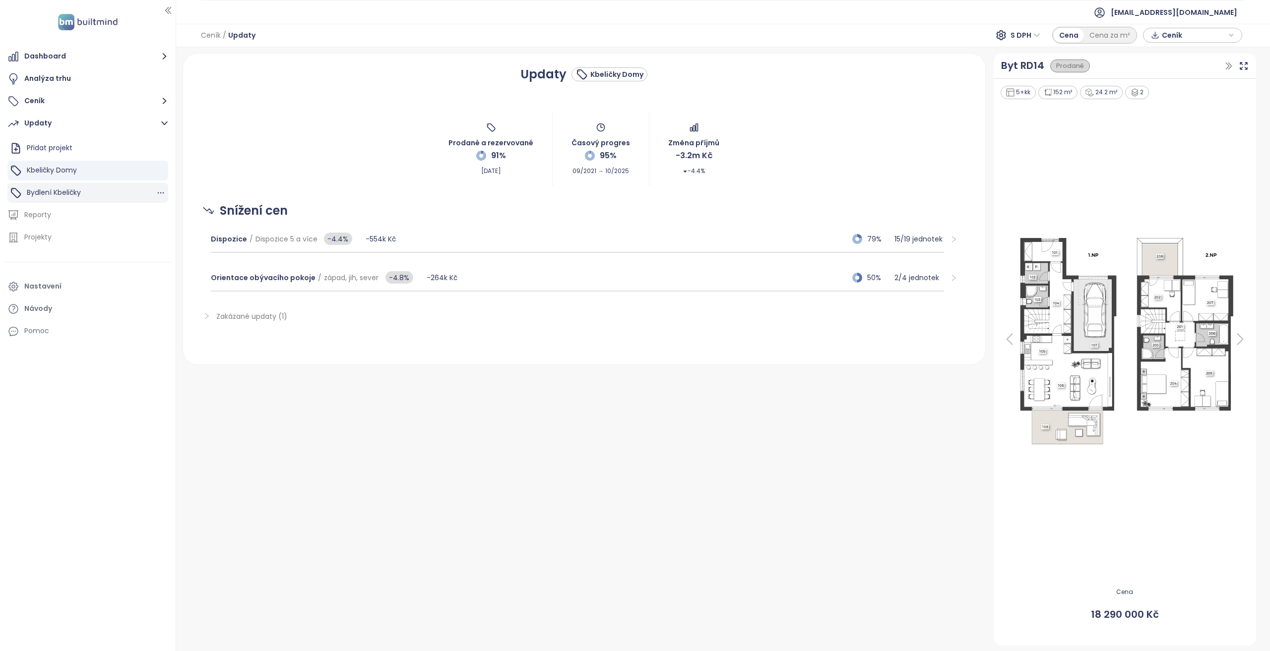
click at [101, 199] on div "Bydlení Kbeličky" at bounding box center [87, 193] width 161 height 20
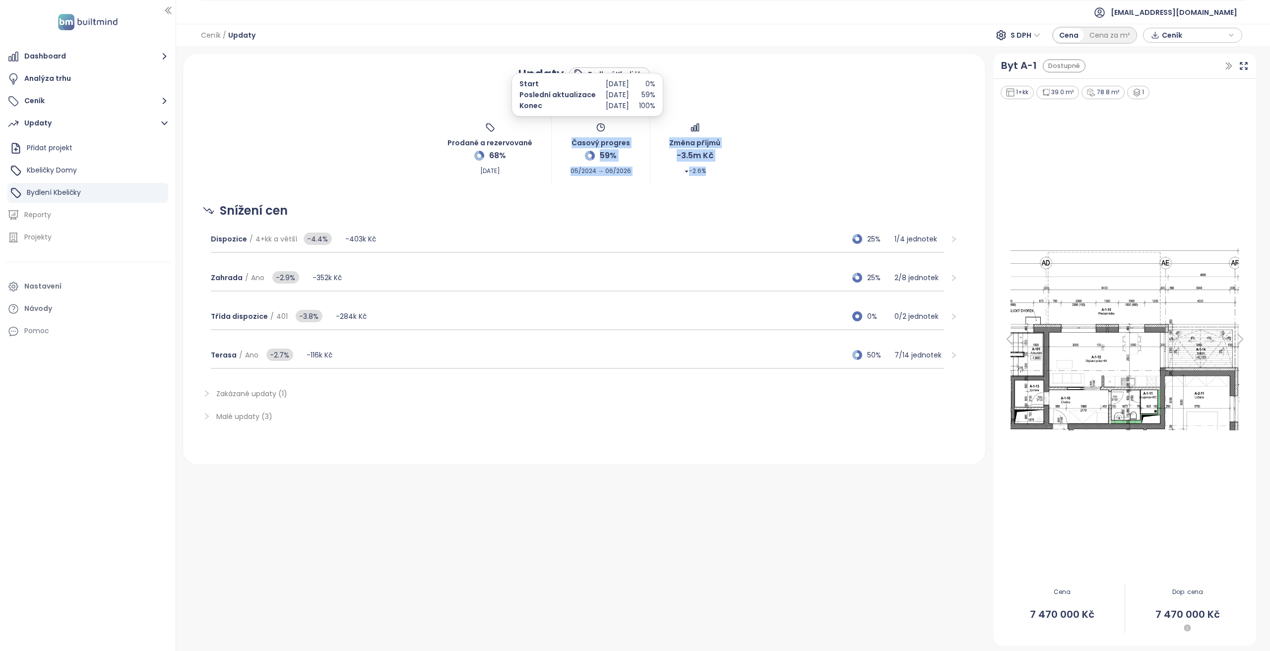
drag, startPoint x: 699, startPoint y: 170, endPoint x: 560, endPoint y: 133, distance: 143.7
click at [560, 133] on div "Prodané a rezervované 68% Aug 19, 2025 Časový progres 59% 05/2024 → 06/2026 Změ…" at bounding box center [584, 149] width 778 height 74
click at [80, 62] on button "Dashboard" at bounding box center [88, 57] width 166 height 20
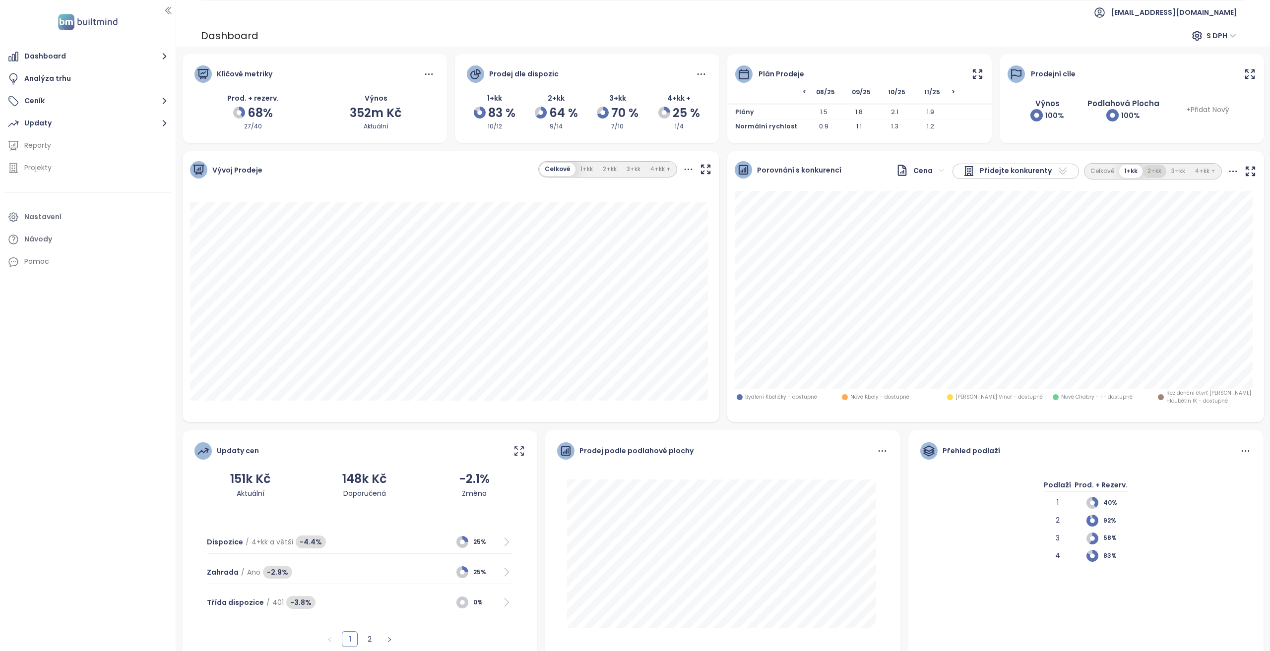
click at [1151, 171] on button "2+kk" at bounding box center [1155, 171] width 24 height 13
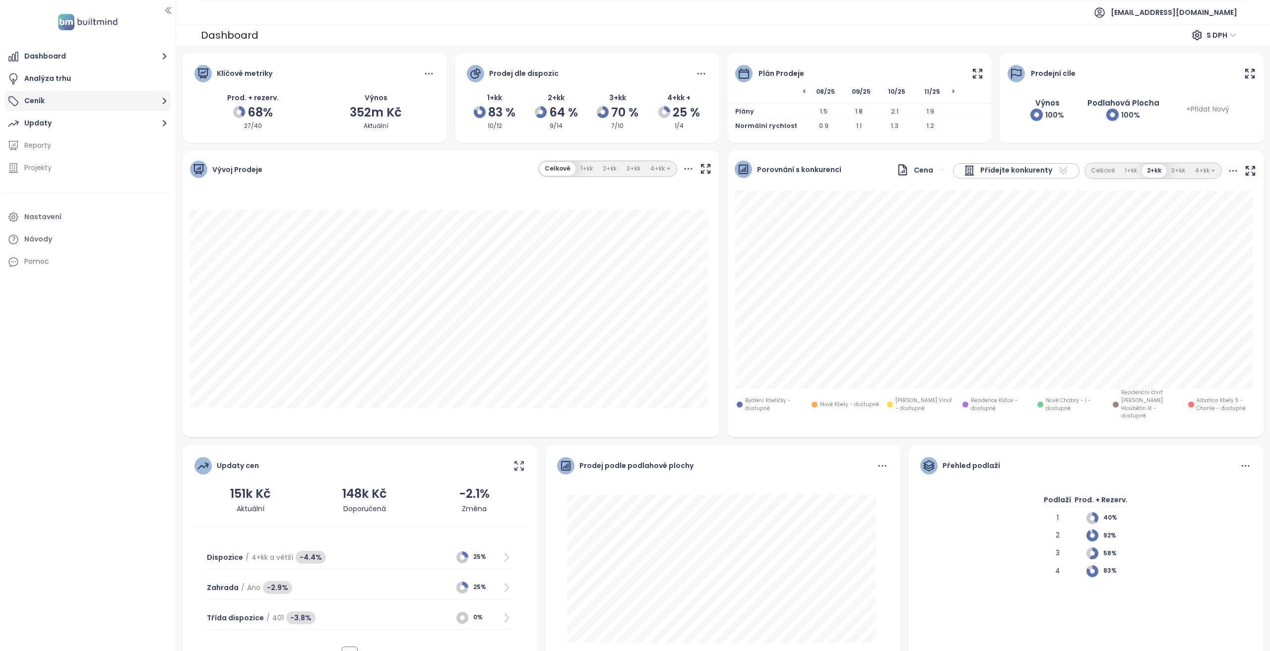
click at [70, 103] on button "Ceník" at bounding box center [88, 101] width 166 height 20
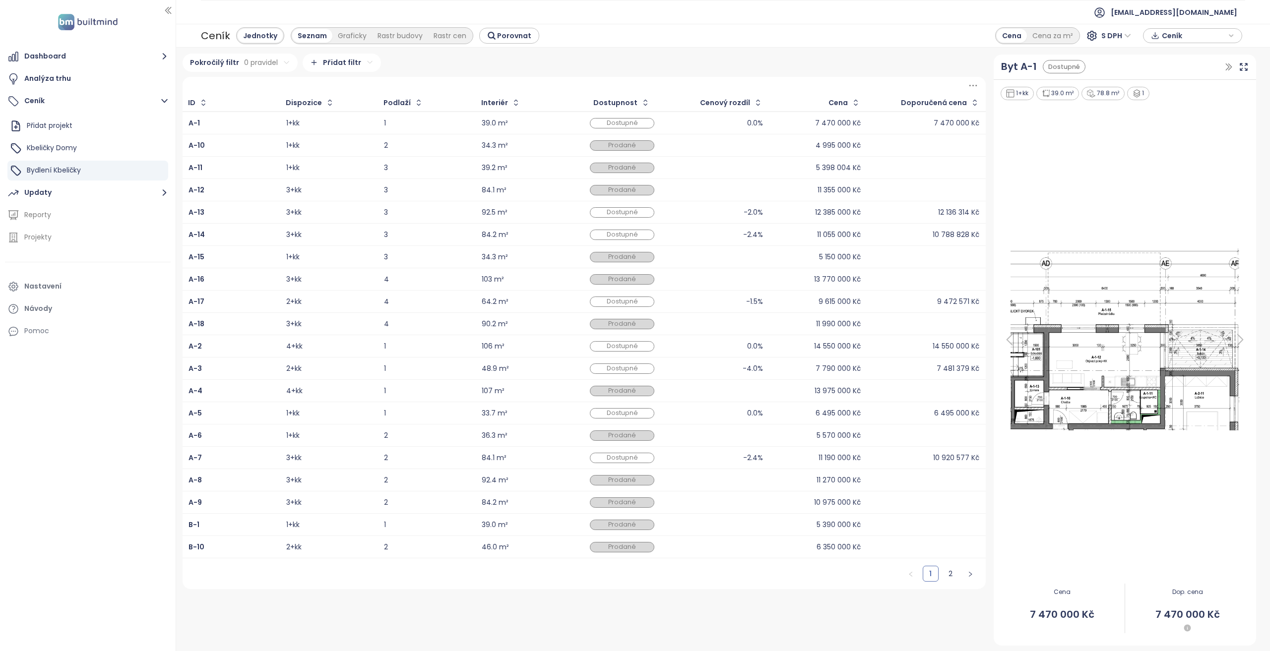
click at [549, 341] on div "106 m²" at bounding box center [524, 346] width 85 height 12
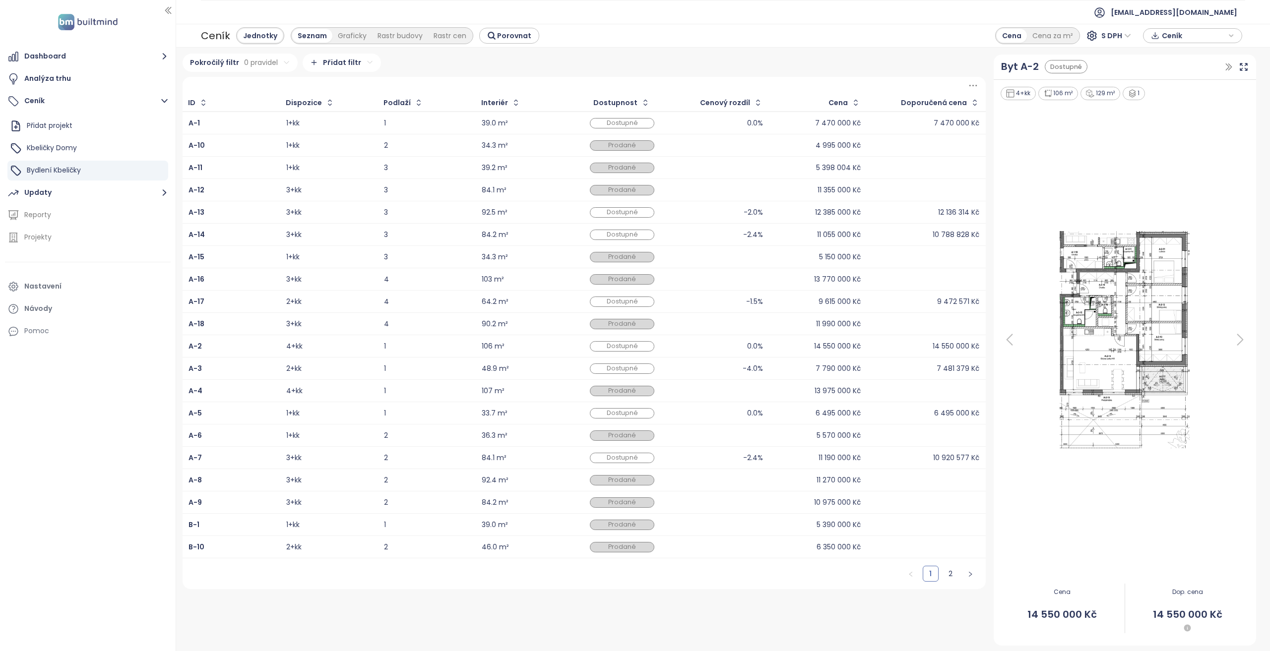
click at [549, 364] on div "48.9 m²" at bounding box center [524, 369] width 85 height 12
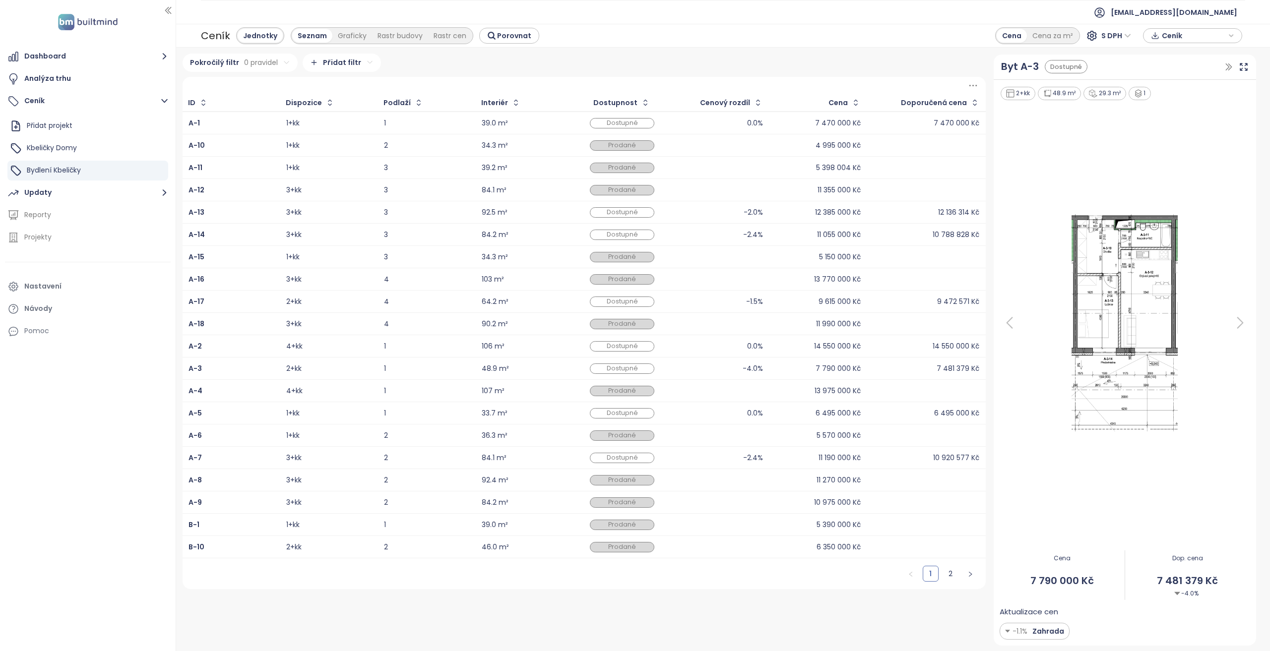
click at [779, 455] on div "11 190 000 Kč" at bounding box center [817, 458] width 85 height 12
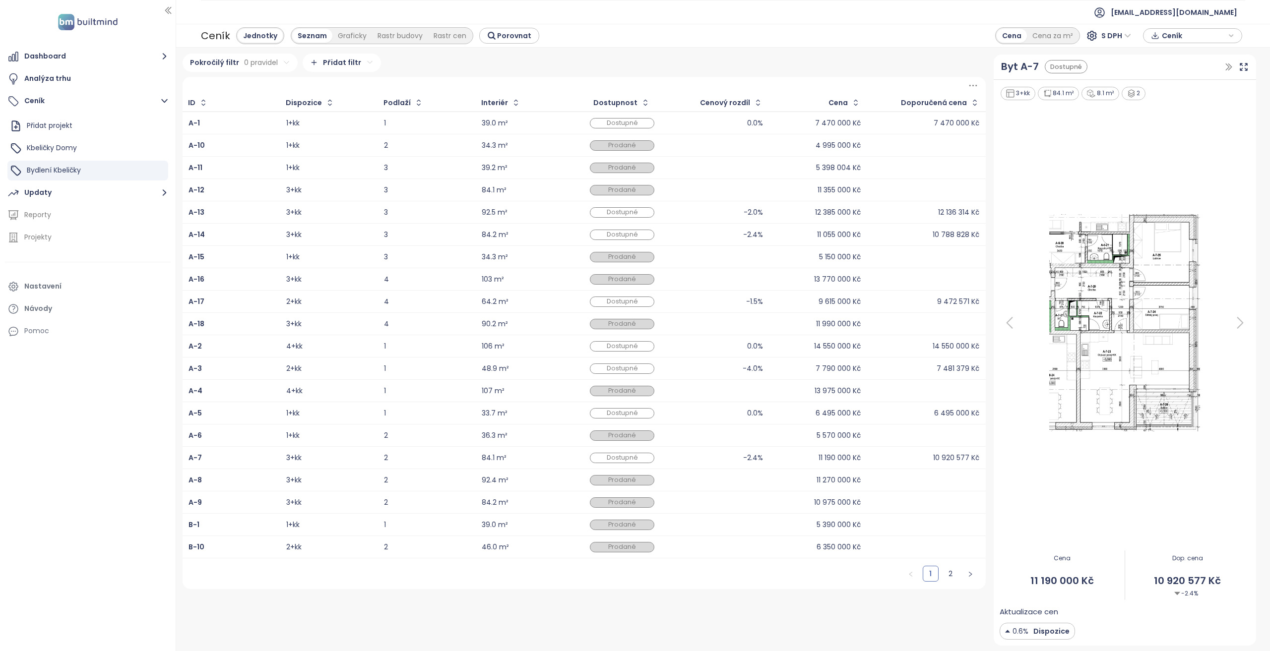
click at [565, 364] on div "48.9 m²" at bounding box center [524, 369] width 85 height 12
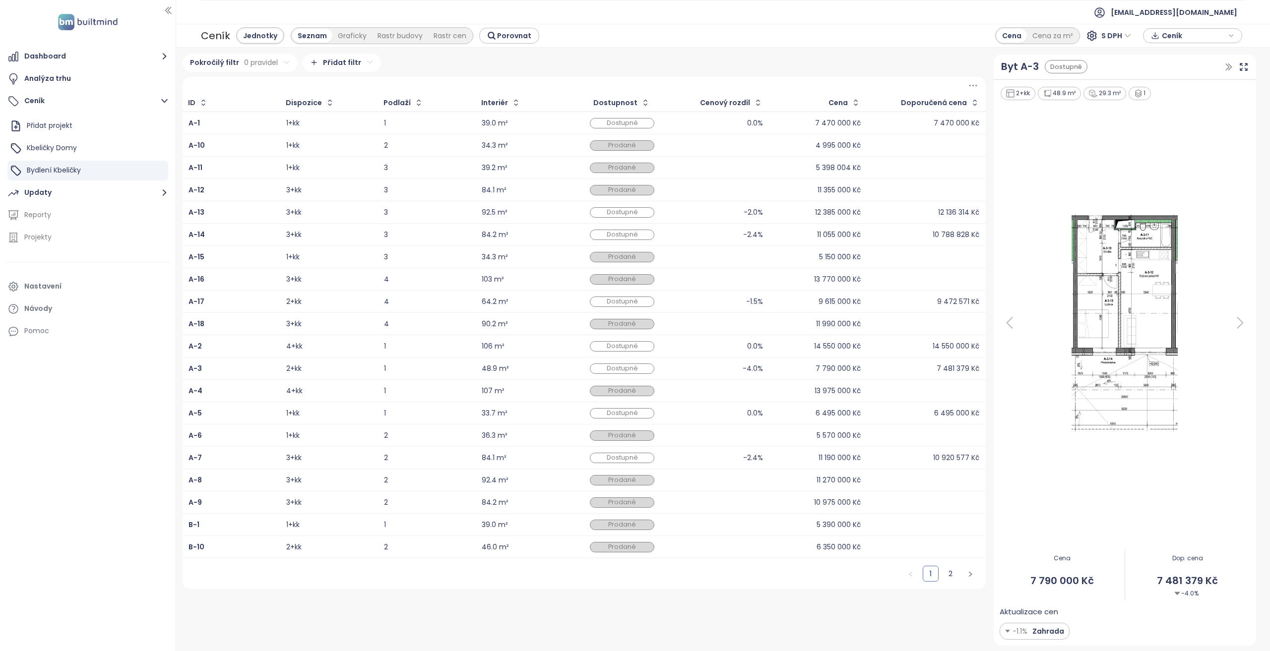
click at [665, 237] on div "Dostupné" at bounding box center [621, 235] width 85 height 10
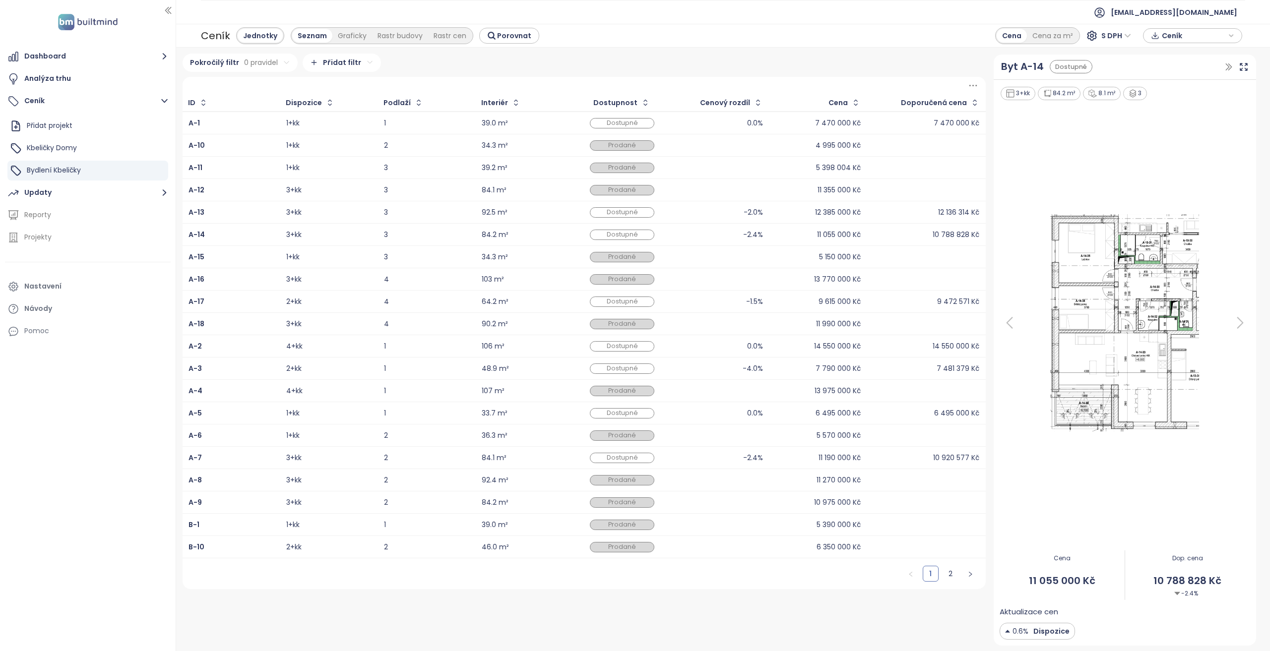
click at [671, 216] on td "Dostupné" at bounding box center [622, 212] width 98 height 22
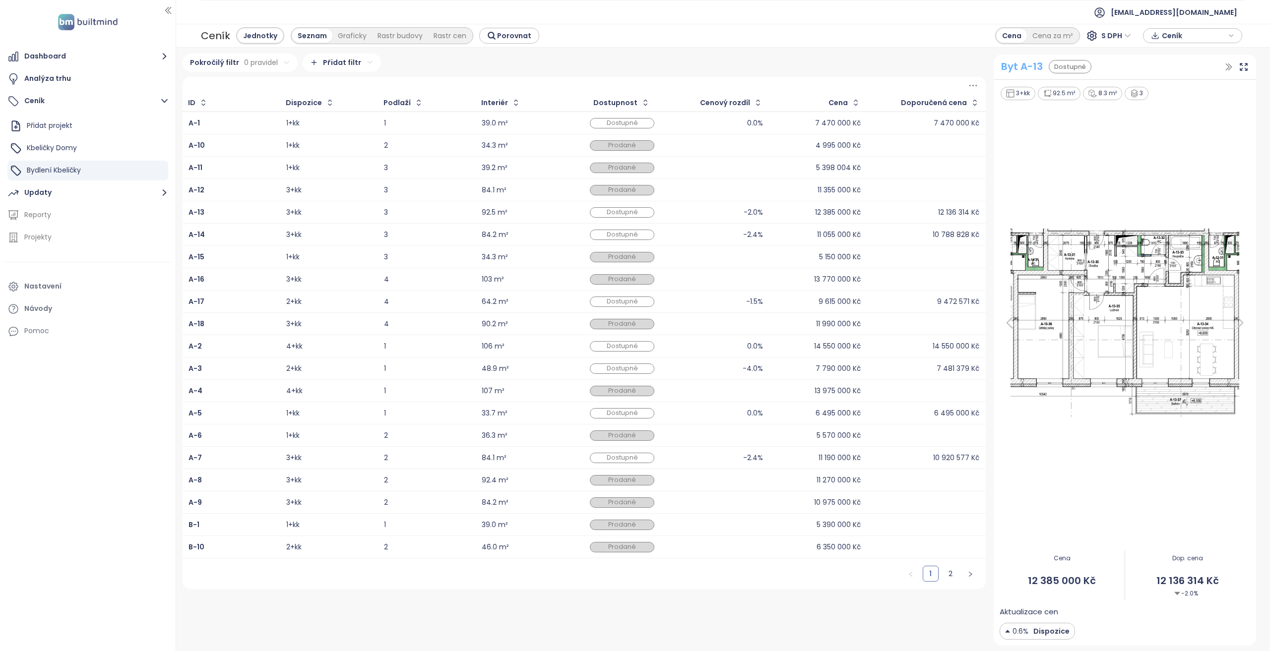
click at [1028, 64] on div "Byt A-13" at bounding box center [1022, 66] width 42 height 15
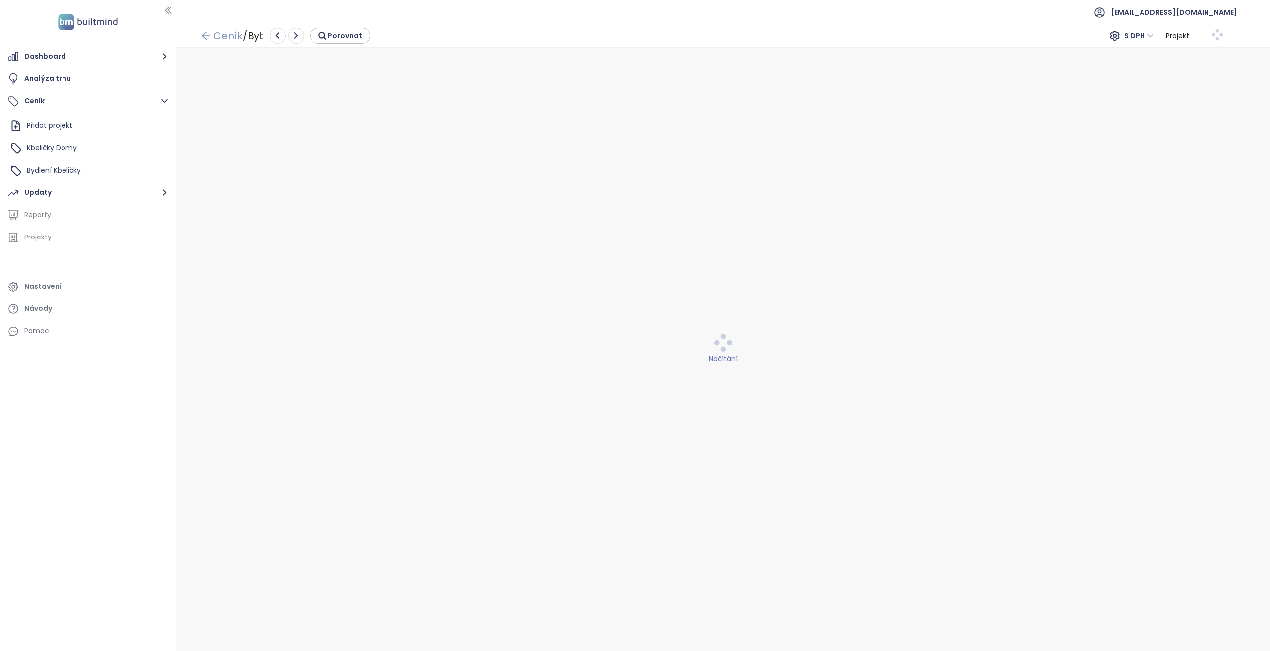
click at [230, 38] on link "Ceník" at bounding box center [222, 36] width 42 height 18
click at [95, 57] on button "Dashboard" at bounding box center [88, 57] width 166 height 20
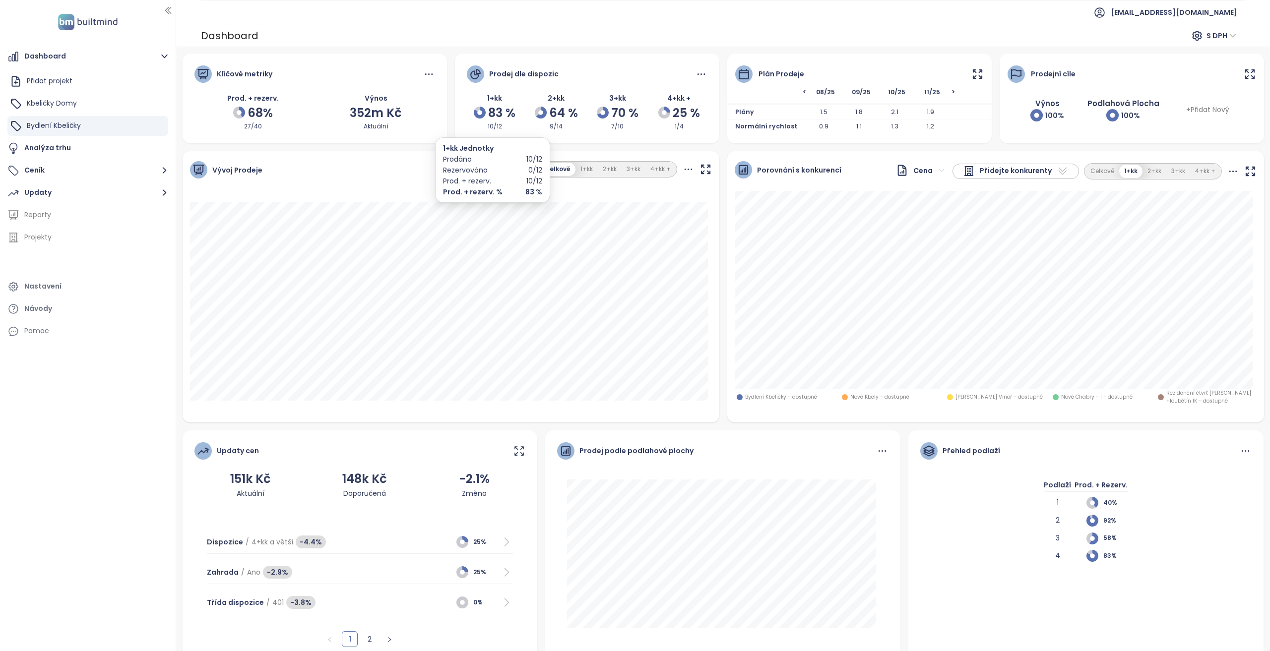
click at [489, 127] on div "10/12" at bounding box center [495, 126] width 57 height 9
click at [88, 174] on button "Ceník" at bounding box center [88, 171] width 166 height 20
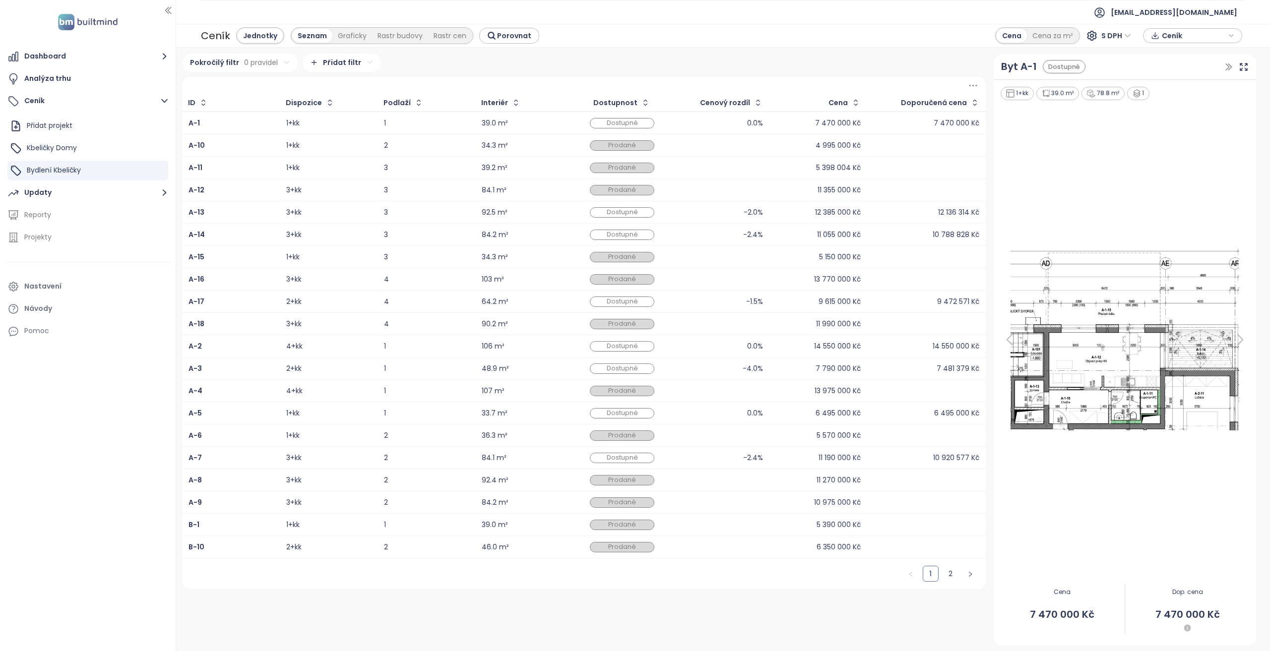
click at [579, 301] on td "Dostupné" at bounding box center [622, 302] width 98 height 22
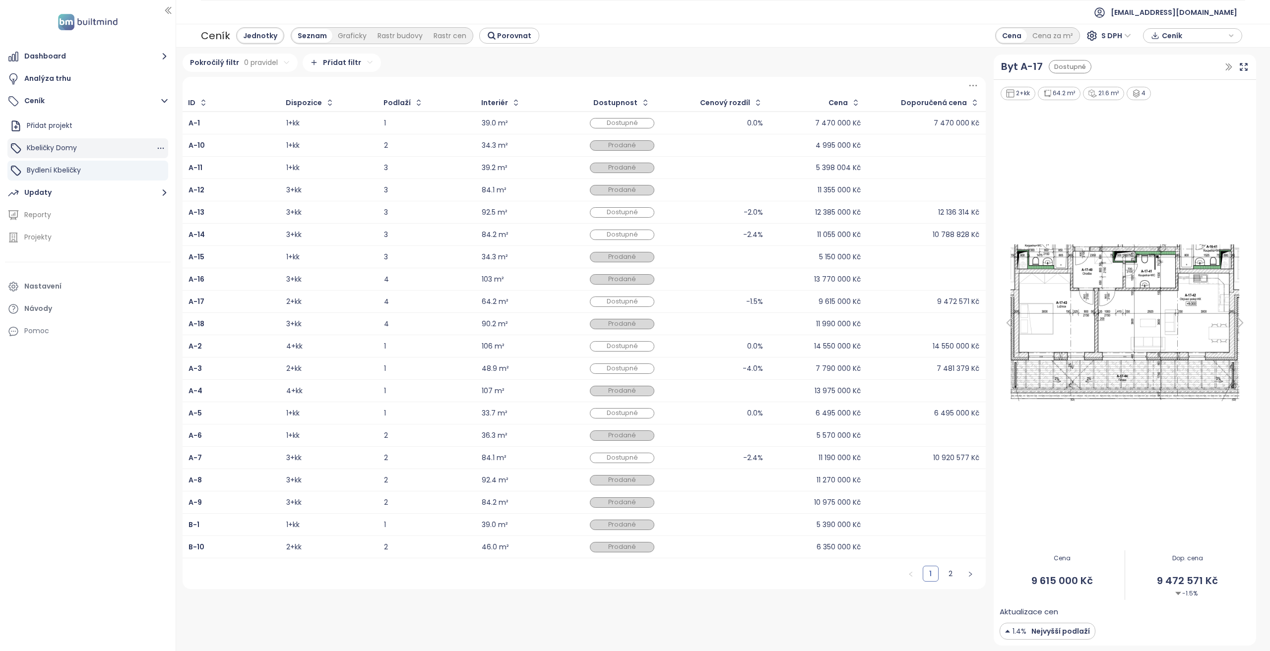
click at [60, 156] on div "Kbeličky Domy" at bounding box center [87, 148] width 161 height 20
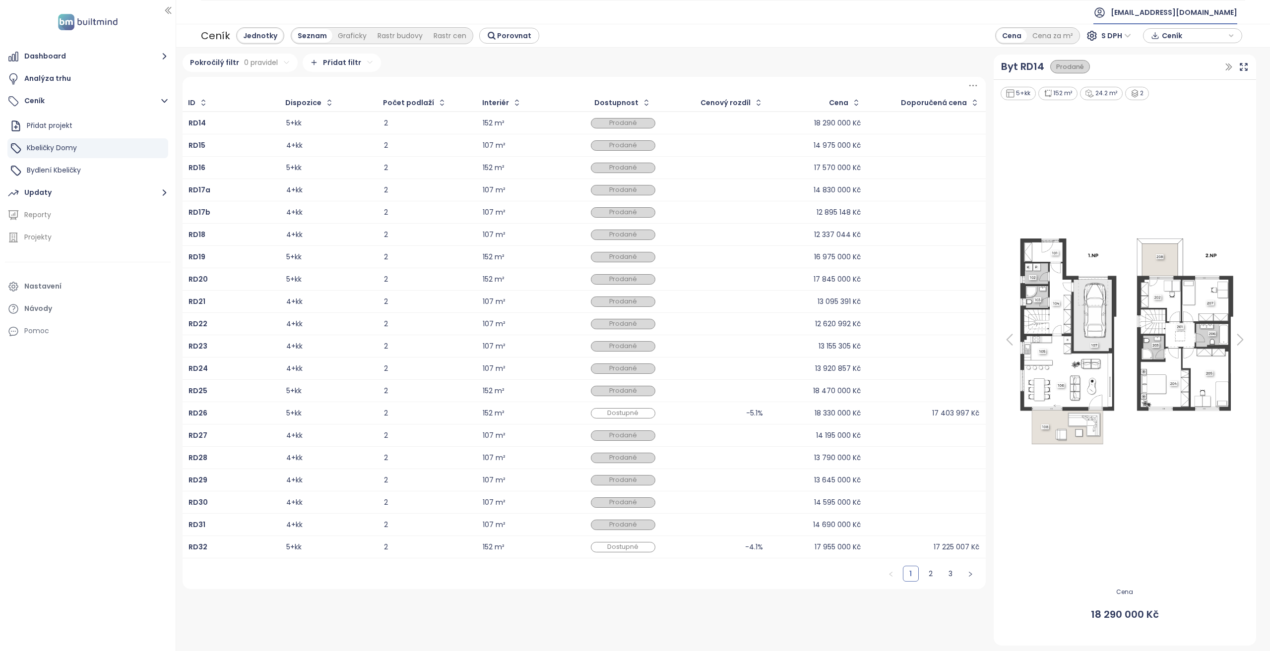
click at [1144, 23] on li "[EMAIL_ADDRESS][DOMAIN_NAME]" at bounding box center [1165, 12] width 160 height 24
click at [1143, 16] on span "[EMAIL_ADDRESS][DOMAIN_NAME]" at bounding box center [1174, 12] width 127 height 24
click at [1142, 35] on span "Odhlásit se" at bounding box center [1132, 40] width 39 height 10
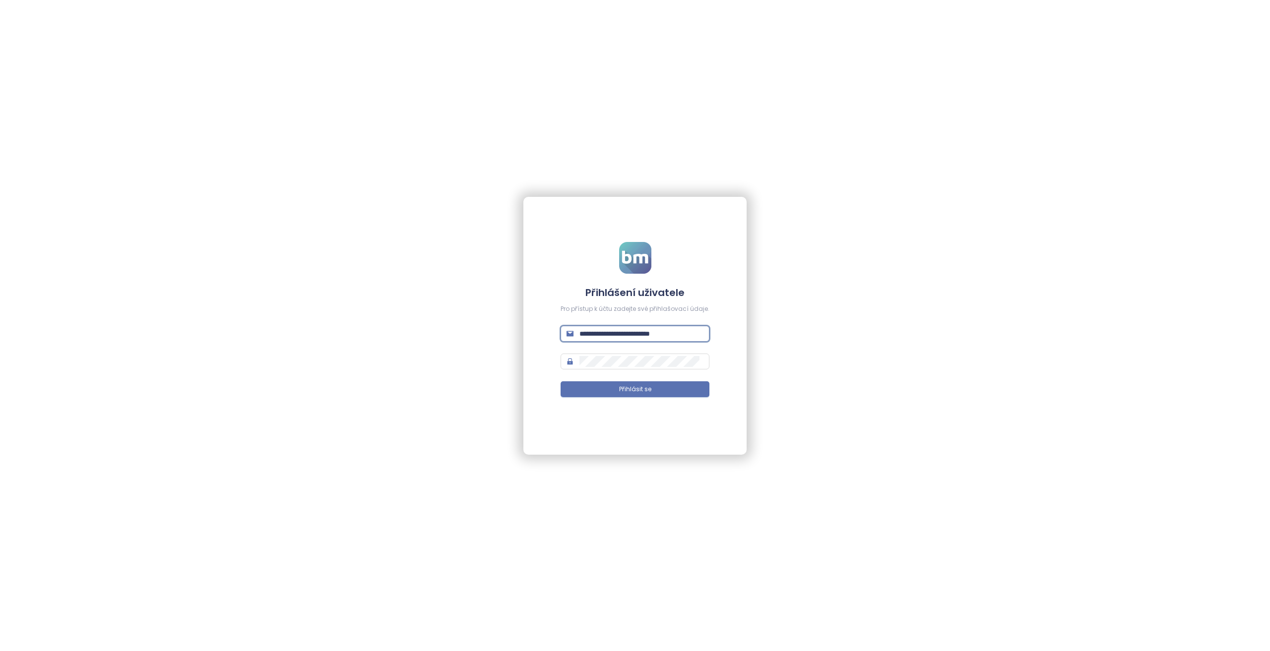
click at [617, 332] on input "**********" at bounding box center [641, 333] width 124 height 11
type input "**********"
click at [561, 381] on button "Přihlásit se" at bounding box center [635, 389] width 149 height 16
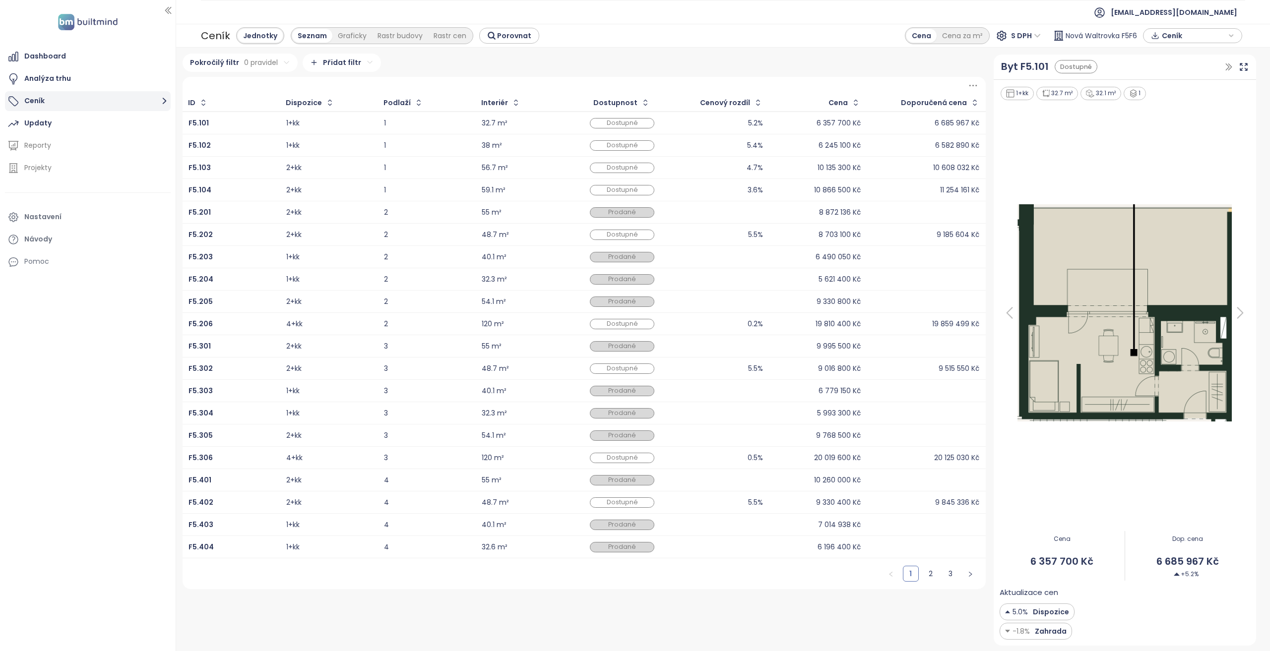
click at [47, 99] on button "Ceník" at bounding box center [88, 101] width 166 height 20
click at [1207, 10] on span "[EMAIL_ADDRESS][DOMAIN_NAME]" at bounding box center [1174, 12] width 127 height 24
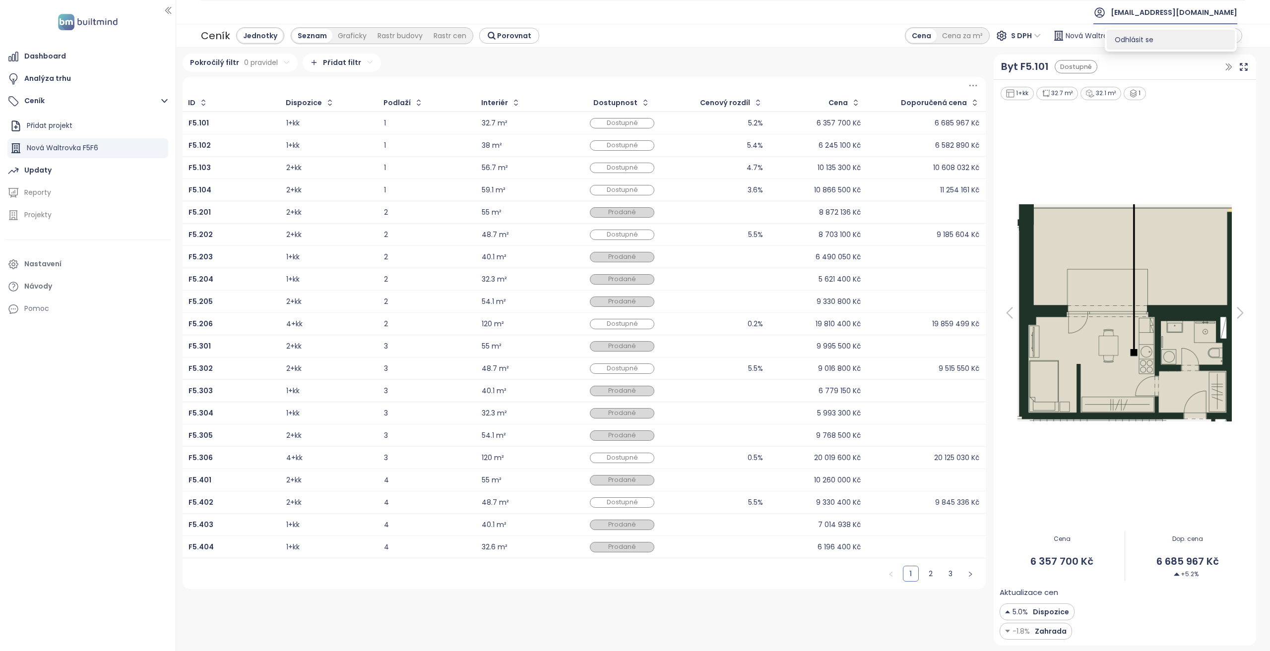
click at [1199, 36] on li "Odhlásit se" at bounding box center [1171, 40] width 128 height 20
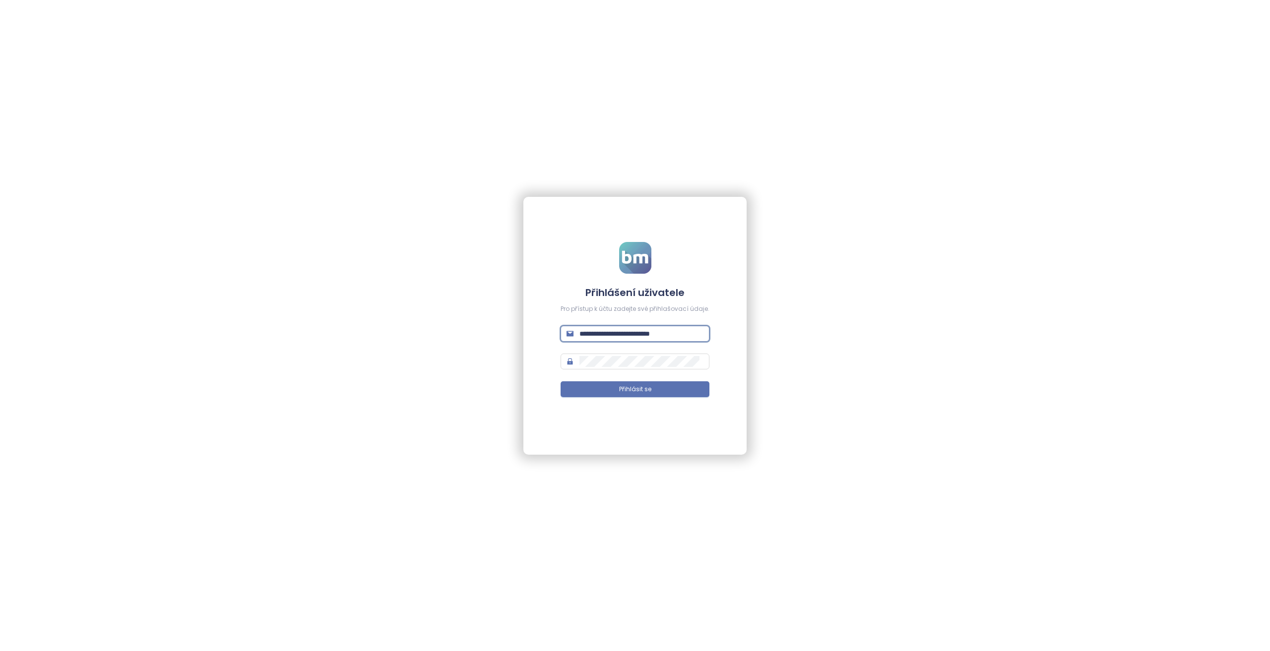
click at [614, 333] on input "**********" at bounding box center [641, 333] width 124 height 11
click at [615, 333] on input "**********" at bounding box center [641, 333] width 124 height 11
type input "**********"
click at [561, 381] on button "Přihlásit se" at bounding box center [635, 389] width 149 height 16
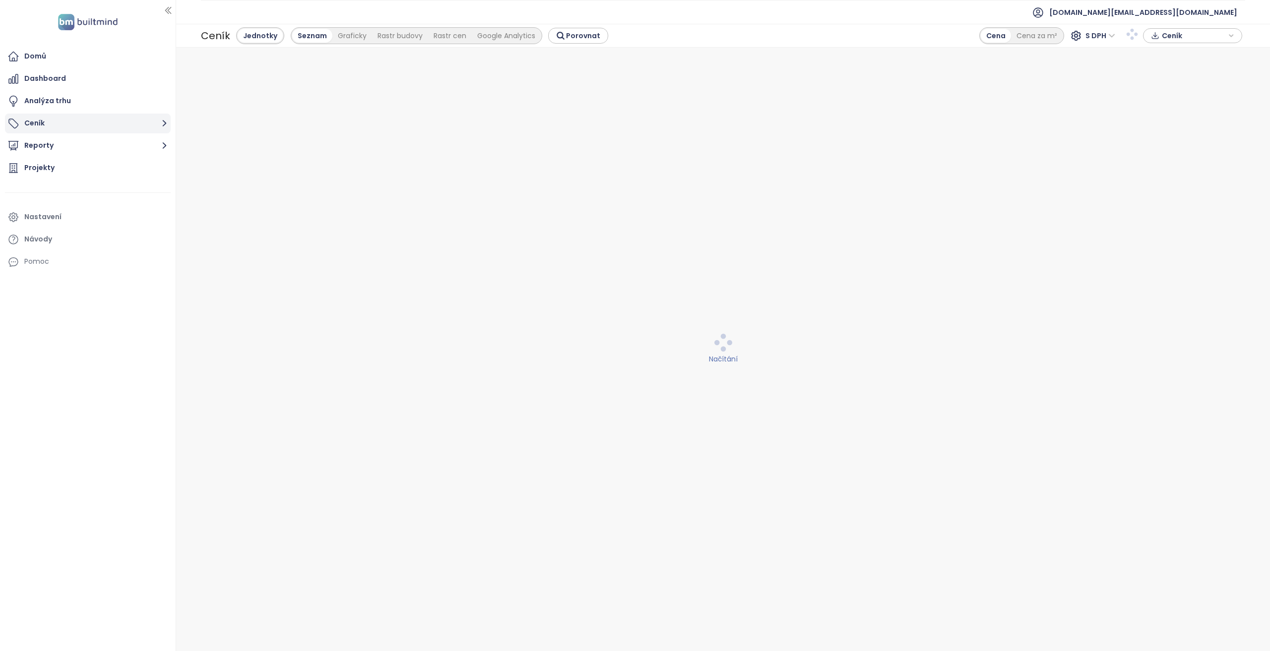
click at [77, 126] on button "Ceník" at bounding box center [88, 124] width 166 height 20
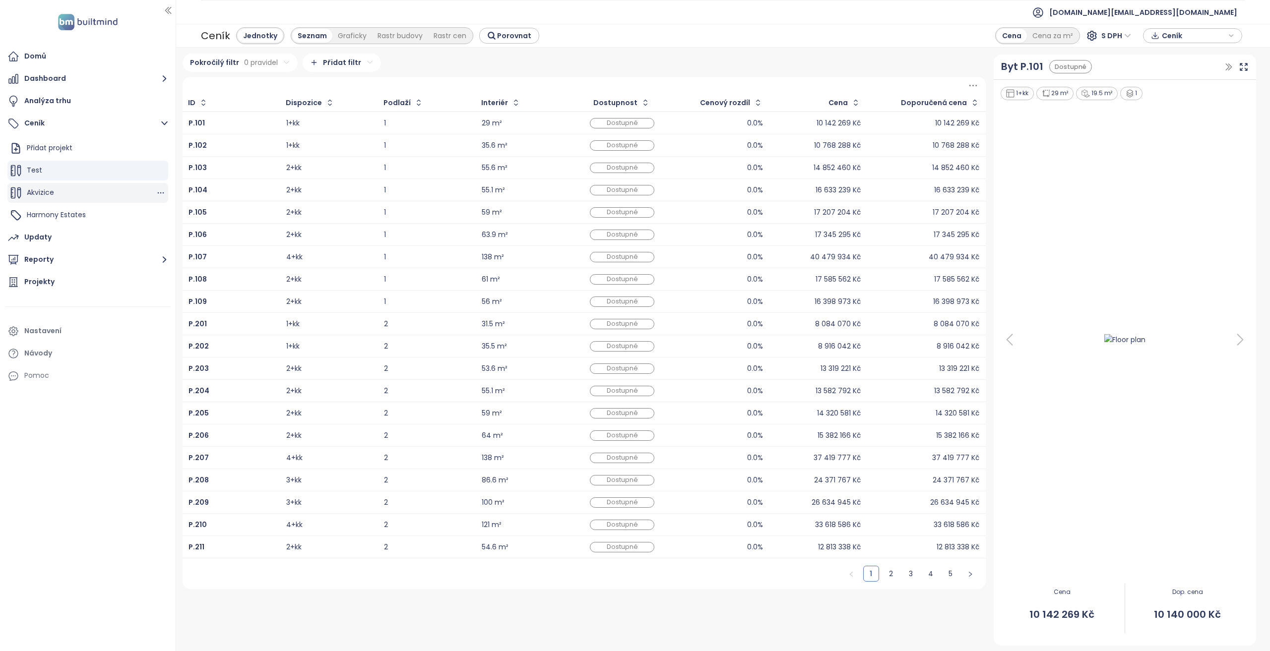
click at [87, 189] on div "Akvizice" at bounding box center [87, 193] width 161 height 20
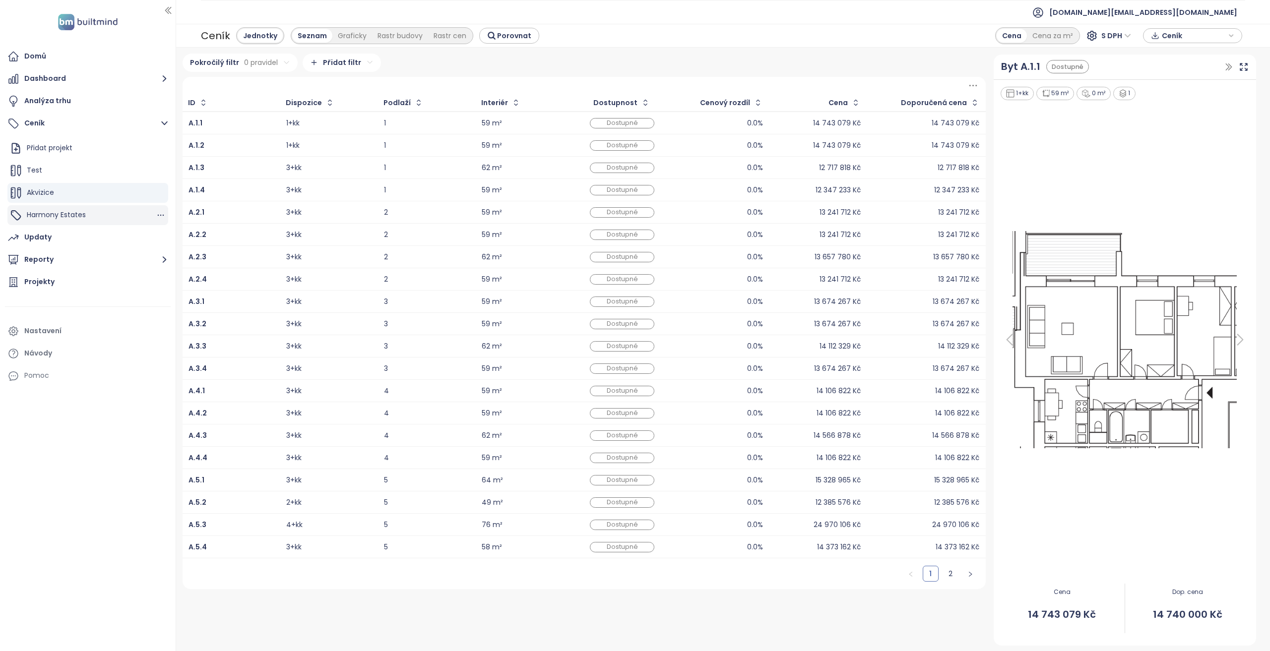
click at [98, 220] on div "Harmony Estates" at bounding box center [87, 215] width 161 height 20
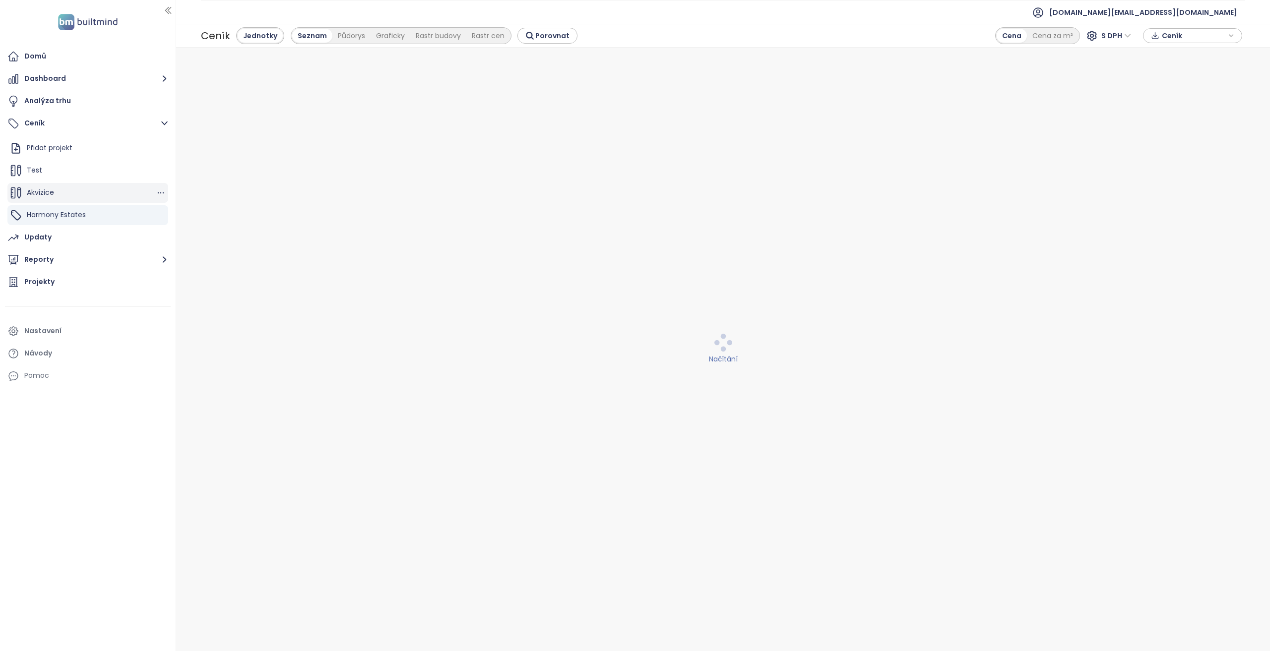
click at [92, 193] on div "Akvizice" at bounding box center [87, 193] width 161 height 20
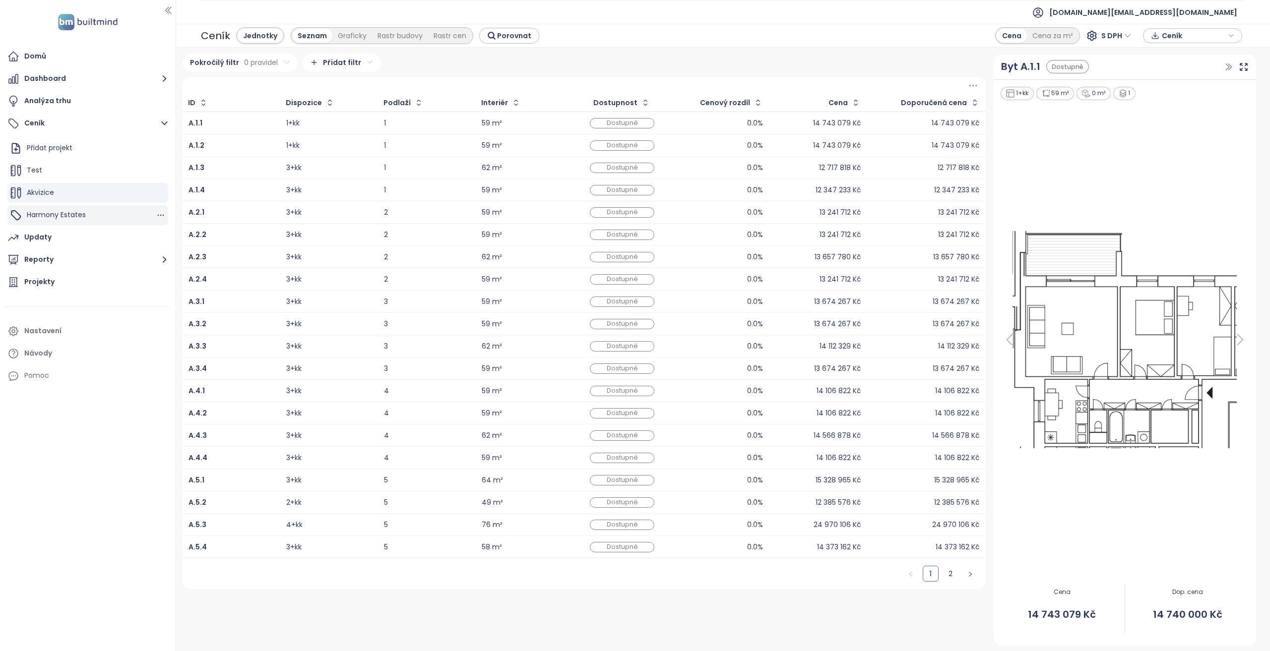
click at [90, 210] on div "Harmony Estates" at bounding box center [87, 215] width 161 height 20
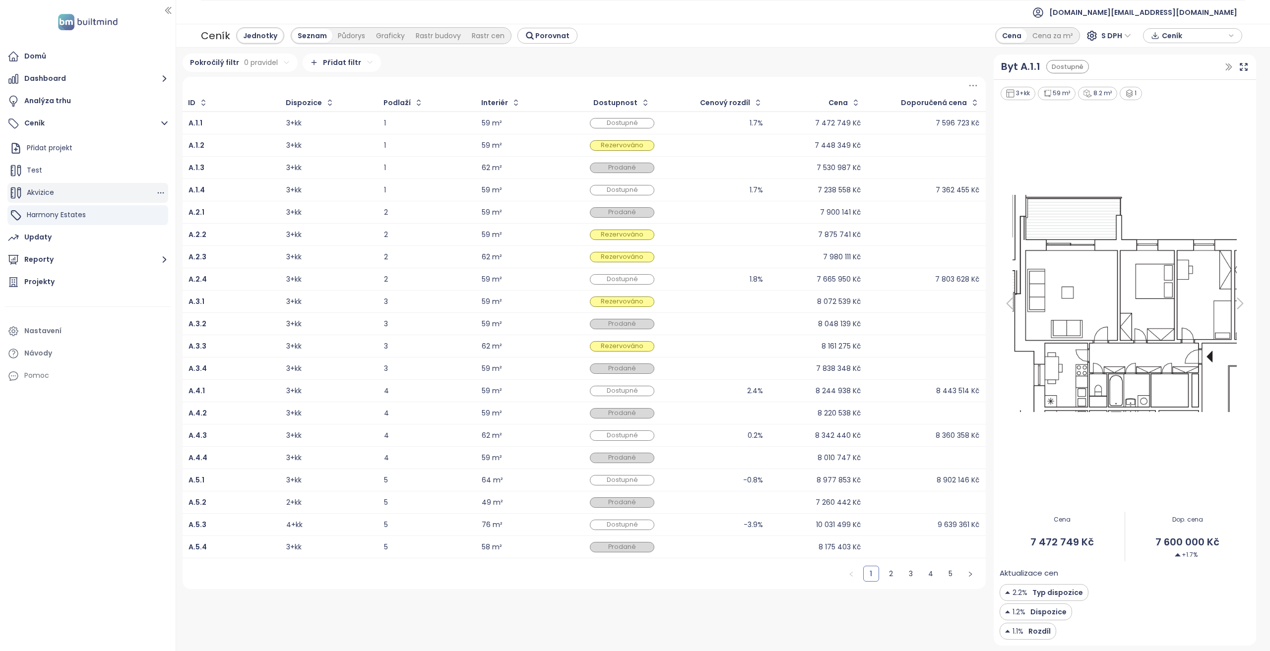
click at [90, 194] on div "Akvizice" at bounding box center [87, 193] width 161 height 20
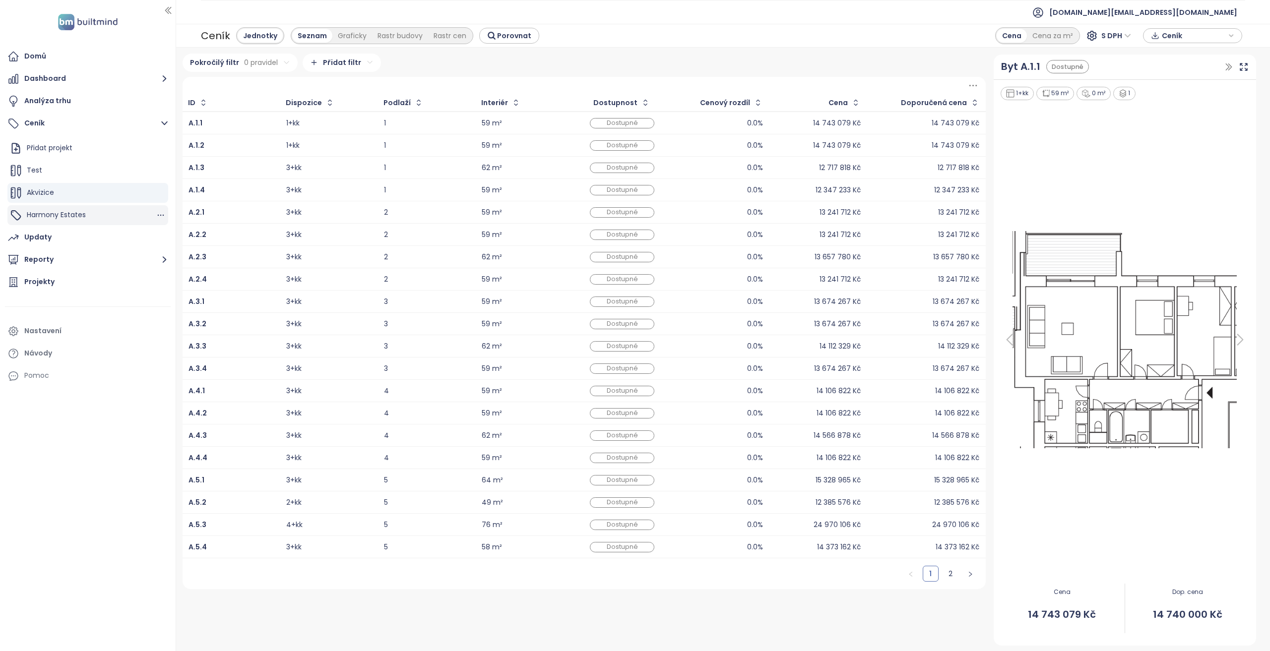
click at [76, 212] on span "Harmony Estates" at bounding box center [56, 215] width 59 height 10
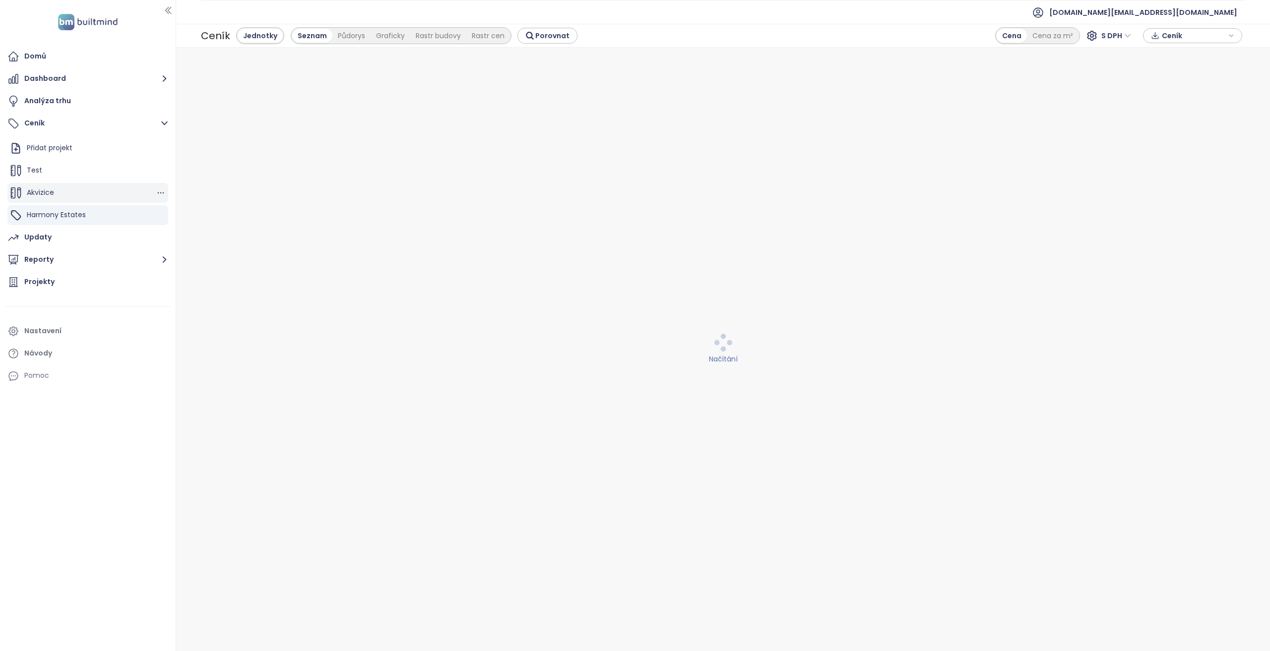
click at [71, 199] on div "Akvizice" at bounding box center [87, 193] width 161 height 20
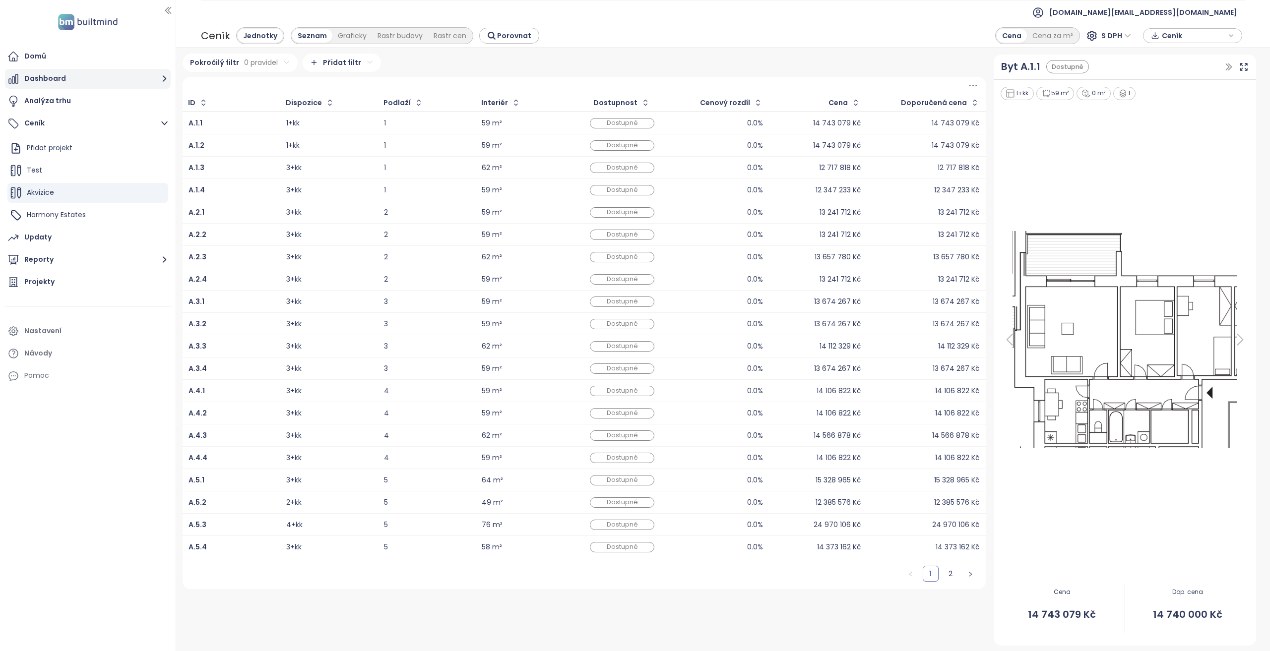
click at [61, 69] on button "Dashboard" at bounding box center [88, 79] width 166 height 20
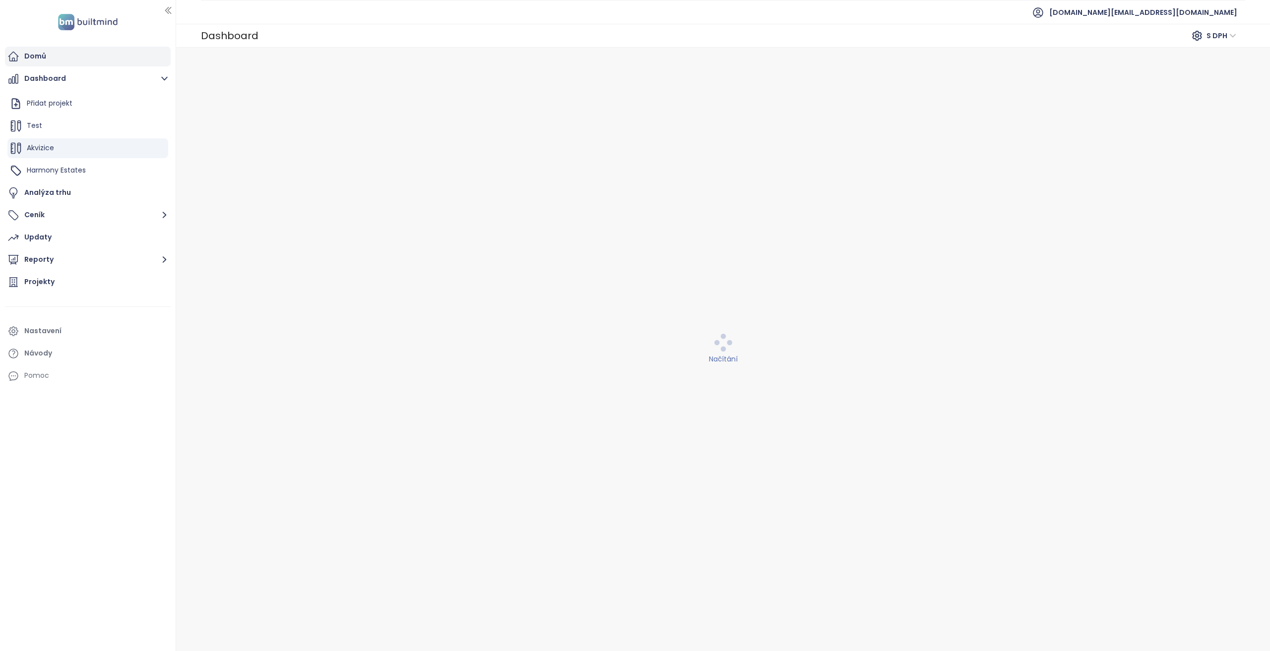
click at [64, 59] on div "Domů" at bounding box center [88, 57] width 166 height 20
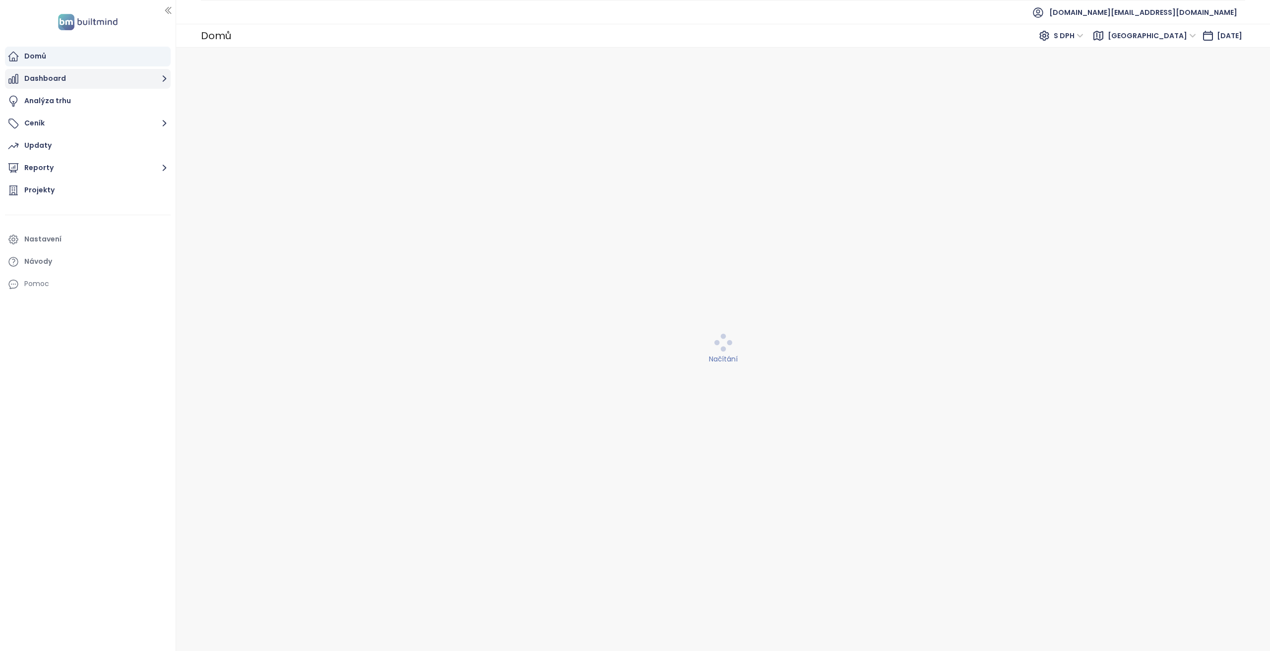
click at [69, 82] on button "Dashboard" at bounding box center [88, 79] width 166 height 20
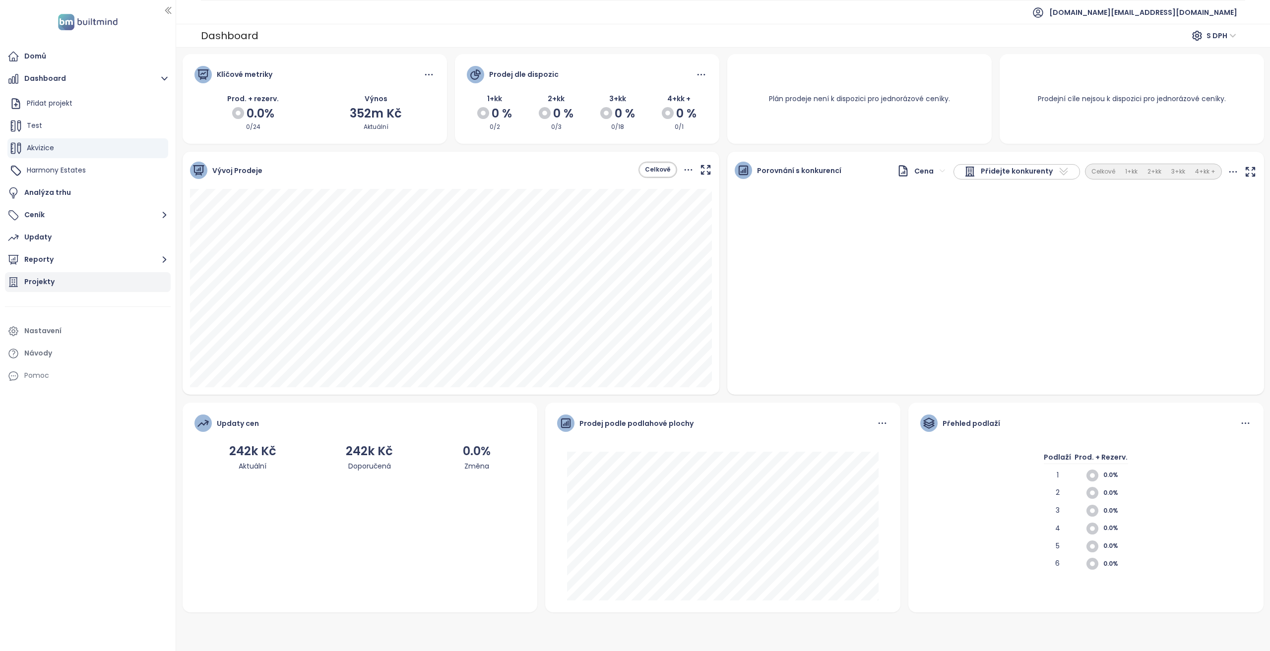
click at [36, 286] on div "Projekty" at bounding box center [39, 282] width 30 height 12
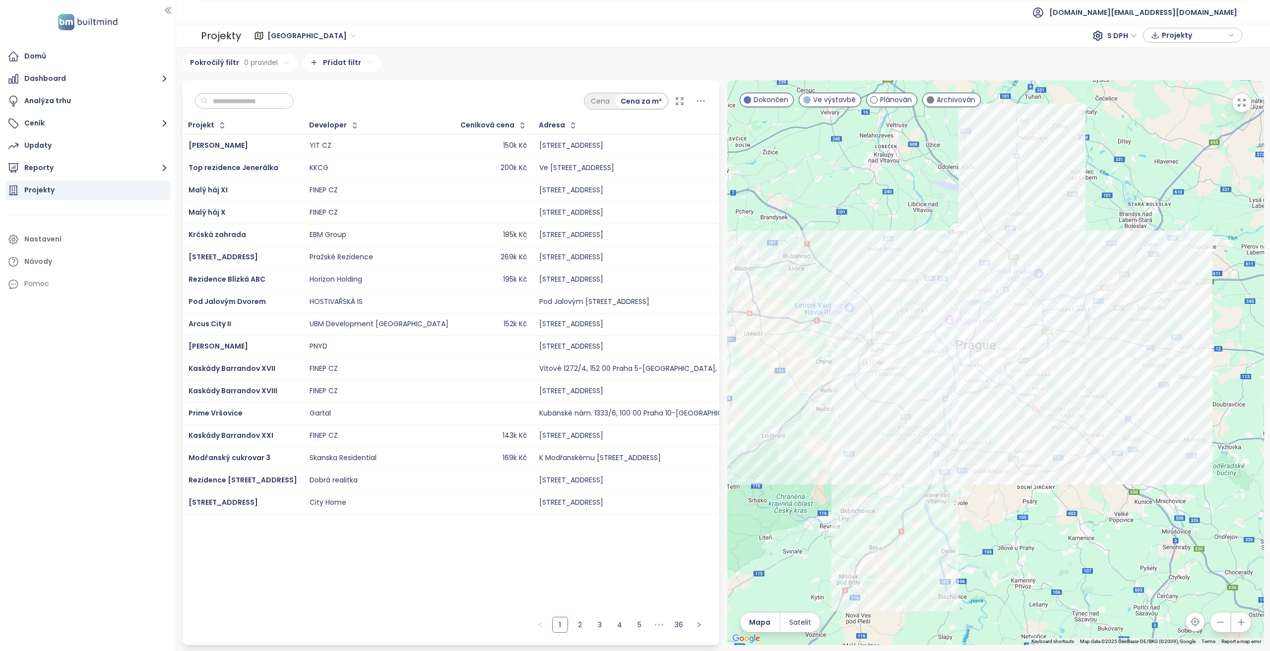
click at [257, 99] on input "text" at bounding box center [248, 101] width 80 height 15
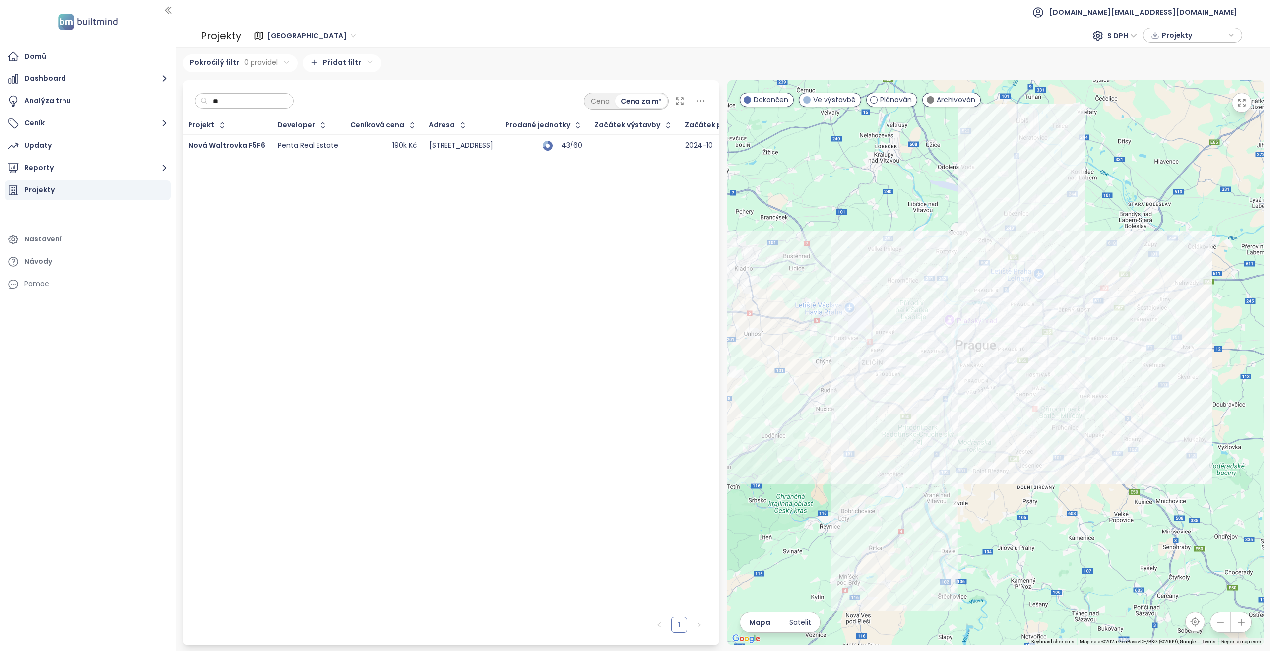
type input "**"
click at [345, 143] on td "190k Kč" at bounding box center [384, 145] width 78 height 23
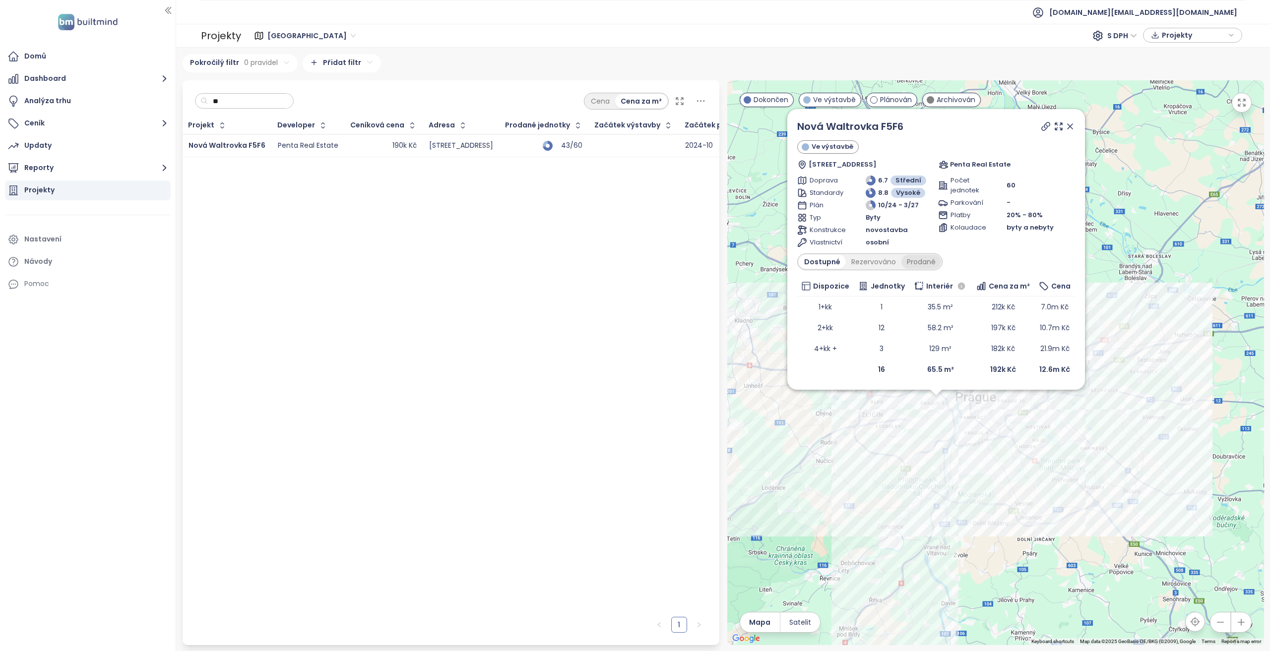
click at [919, 257] on div "Prodané" at bounding box center [921, 262] width 40 height 14
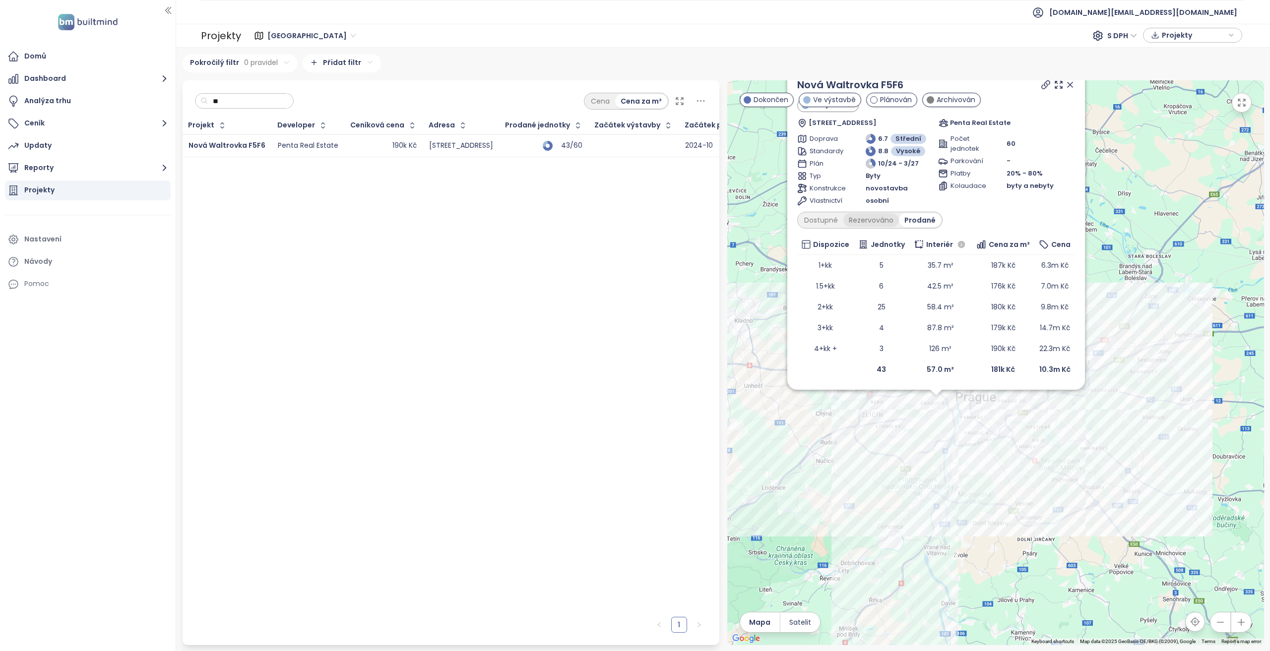
click at [892, 219] on div "Rezervováno" at bounding box center [871, 220] width 56 height 14
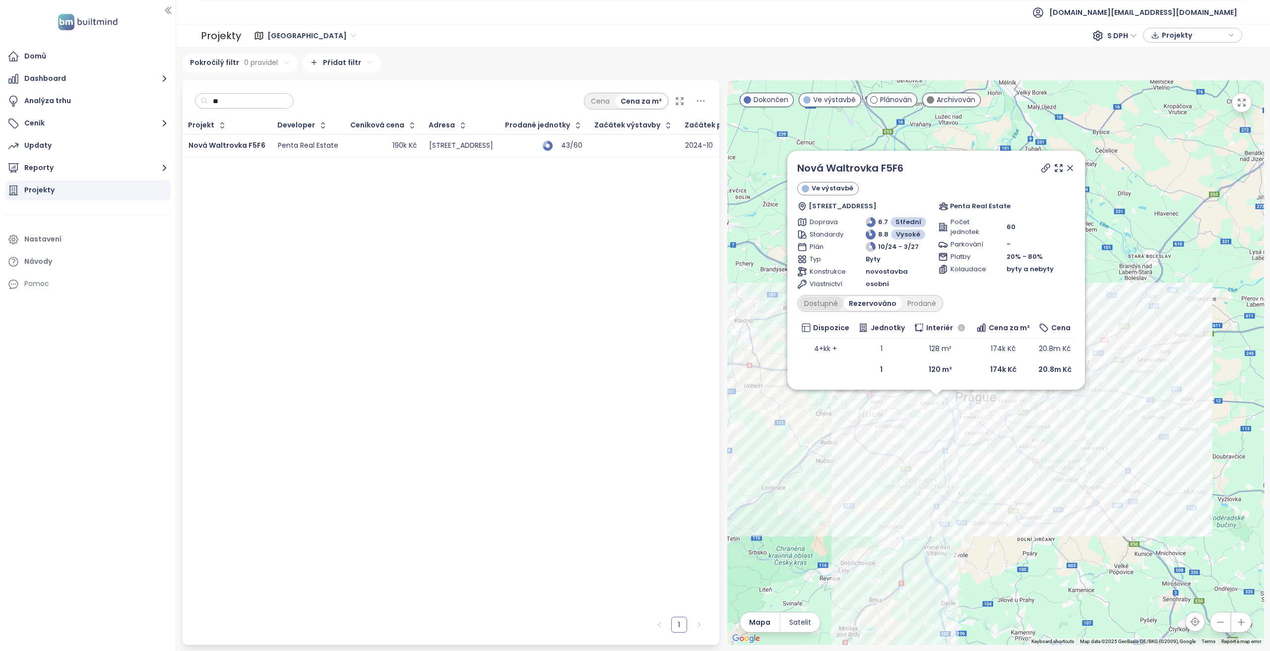
click at [834, 309] on div "Dostupné" at bounding box center [821, 304] width 45 height 14
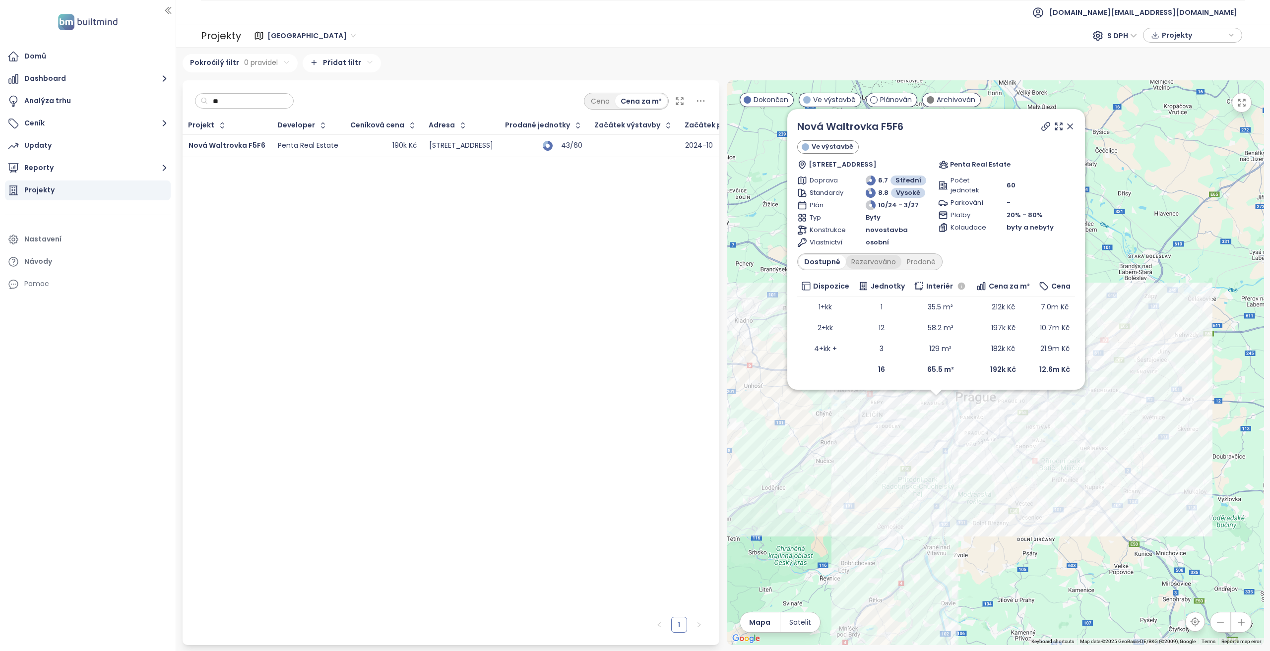
click at [874, 265] on div "Rezervováno" at bounding box center [874, 262] width 56 height 14
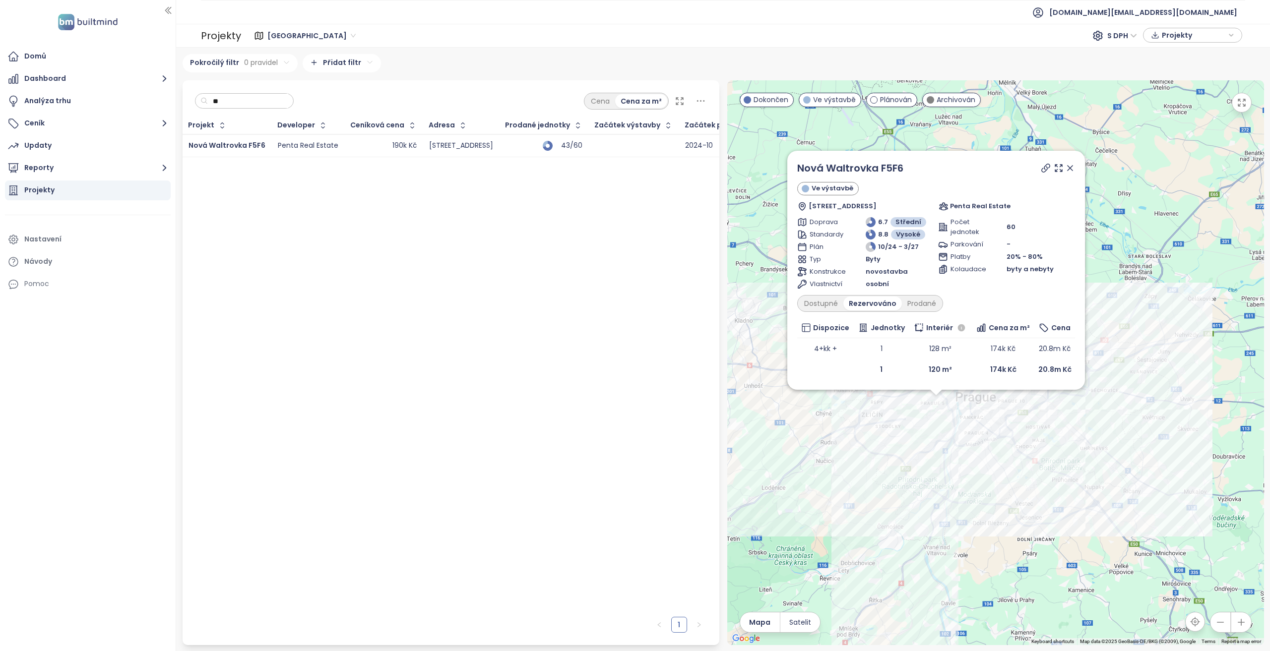
click at [918, 261] on div "Byty" at bounding box center [900, 259] width 68 height 10
click at [922, 308] on div "Prodané" at bounding box center [922, 304] width 40 height 14
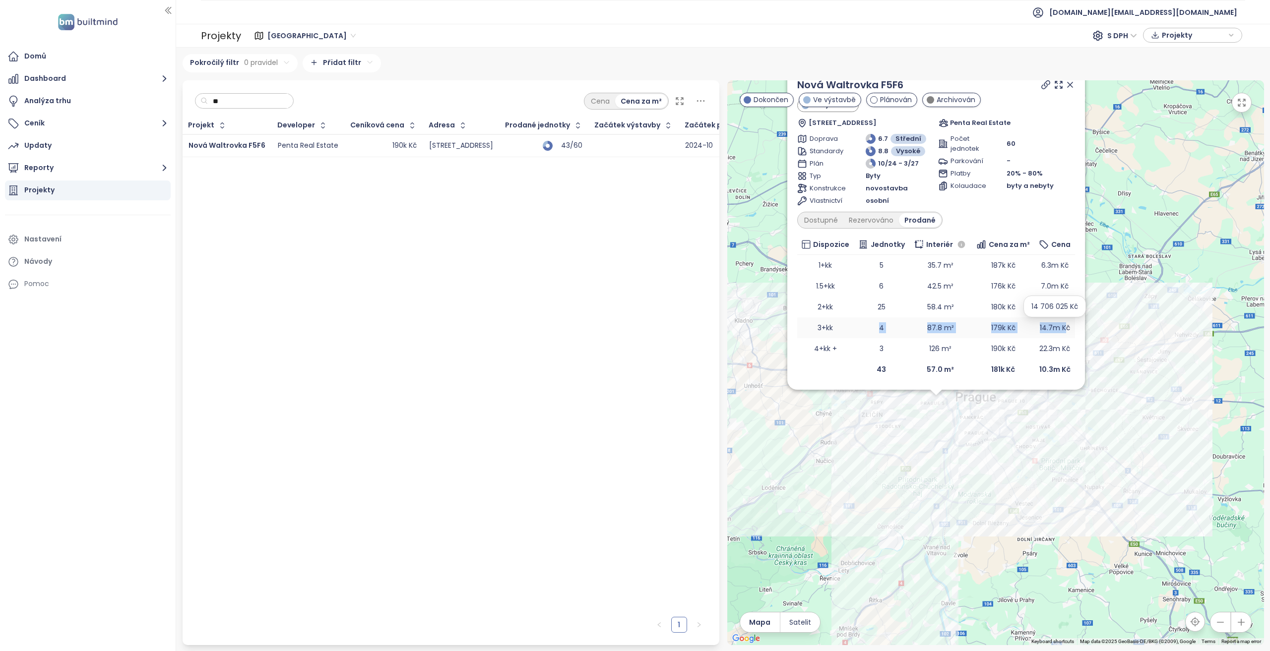
drag, startPoint x: 868, startPoint y: 329, endPoint x: 1063, endPoint y: 332, distance: 194.5
click at [1063, 332] on tr "3+kk 4 87.8 m² 179k Kč 14.7m Kč" at bounding box center [936, 328] width 278 height 21
click at [828, 222] on div "Dostupné" at bounding box center [821, 220] width 45 height 14
